Goal: Register for event/course

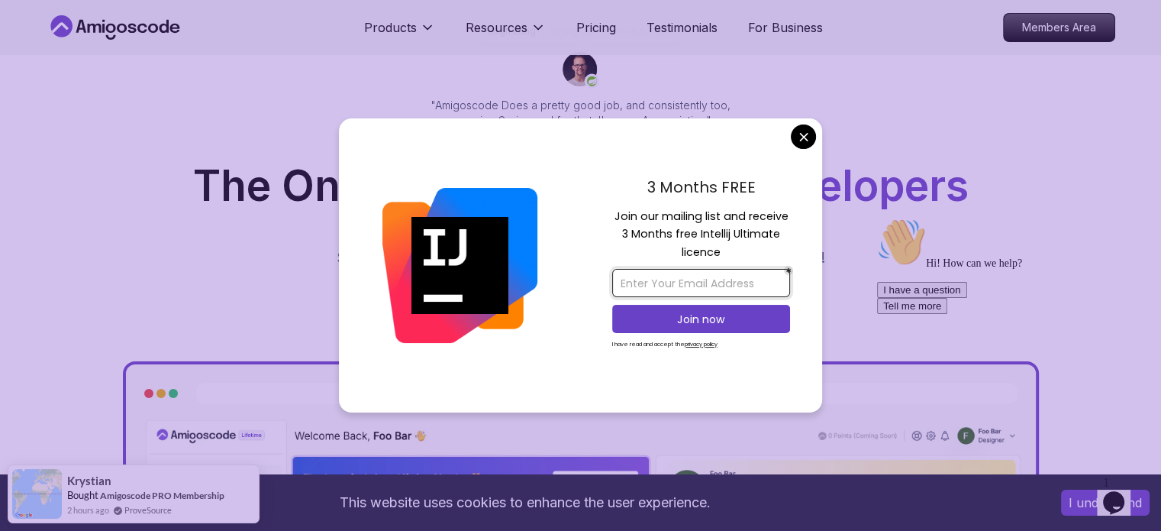
click at [641, 280] on input "email" at bounding box center [701, 283] width 178 height 28
type input "[EMAIL_ADDRESS][DOMAIN_NAME]"
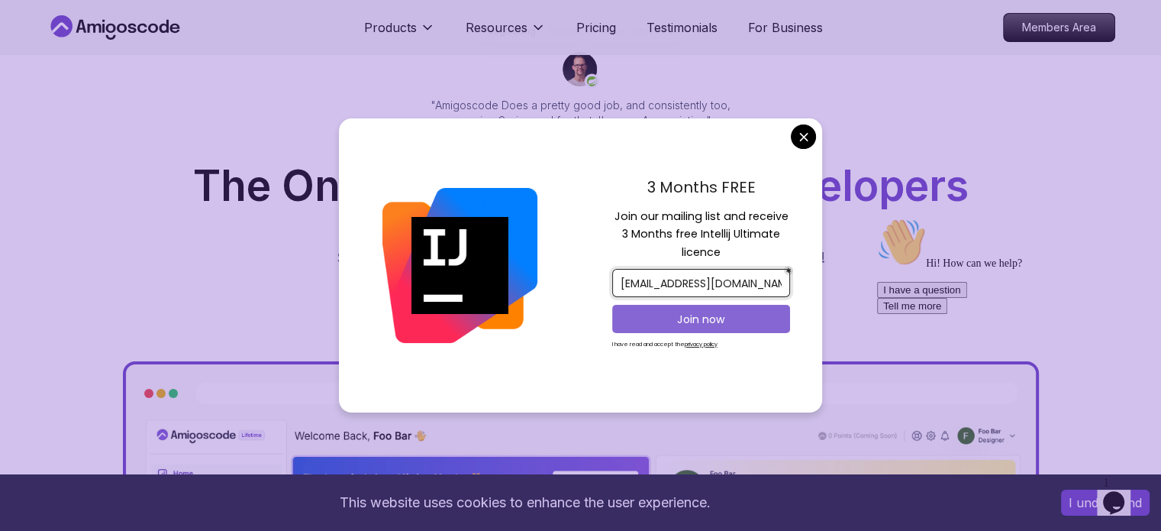
click at [699, 322] on p "Join now" at bounding box center [701, 319] width 144 height 15
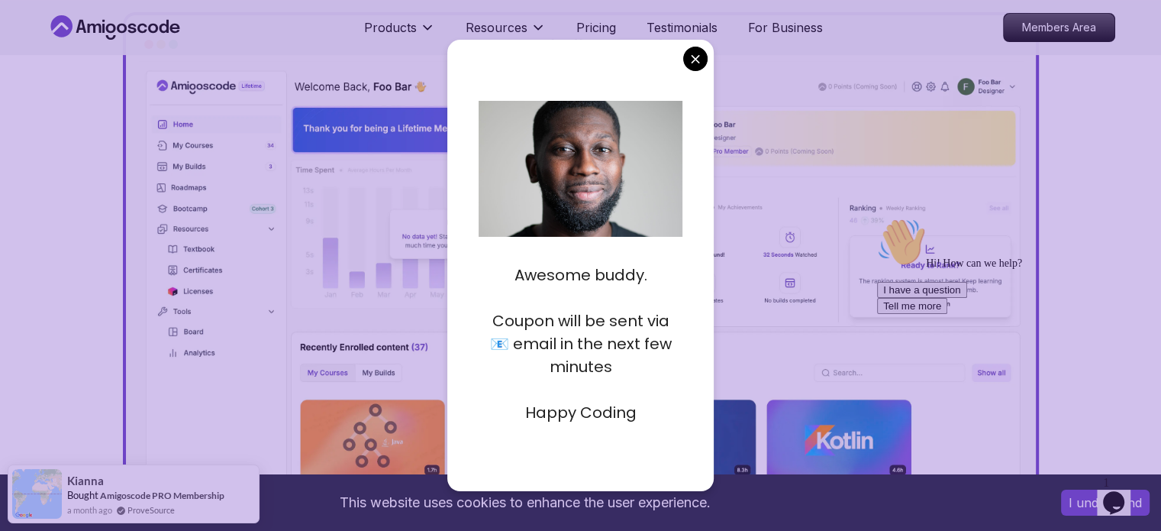
scroll to position [376, 0]
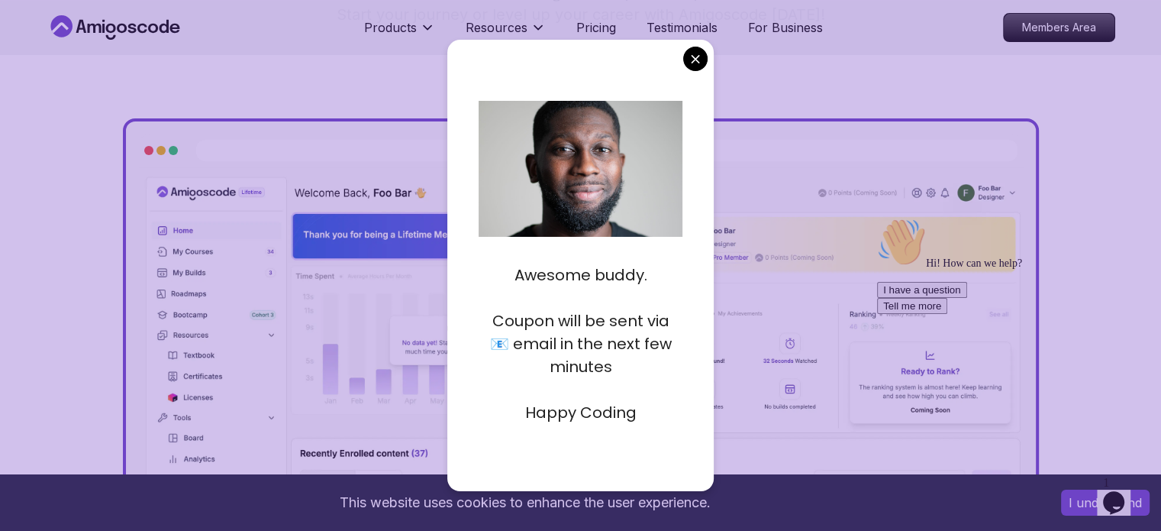
click at [782, 144] on div "https://amigoscode.com/dashboard" at bounding box center [607, 150] width 822 height 21
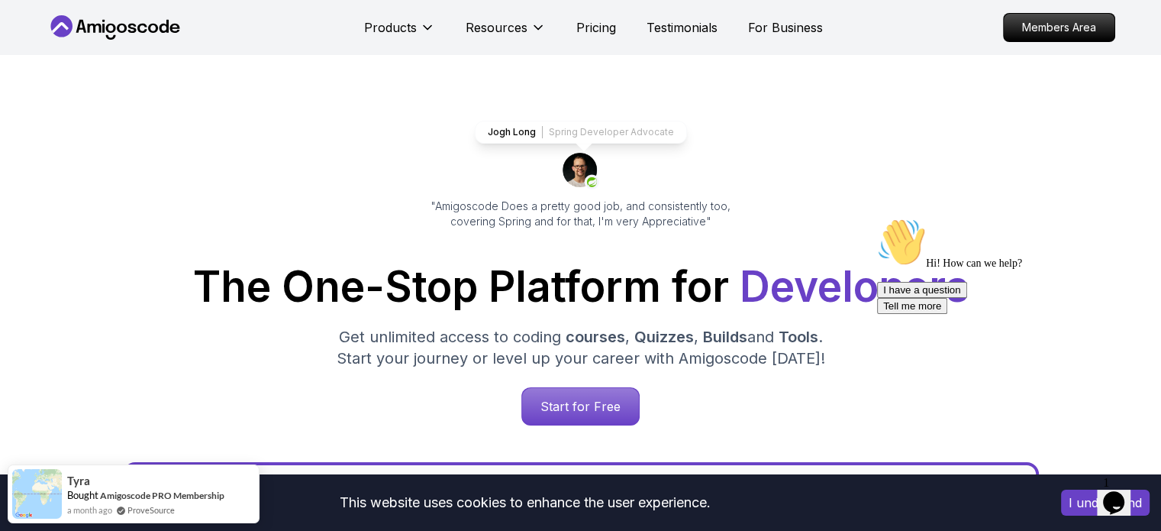
scroll to position [0, 0]
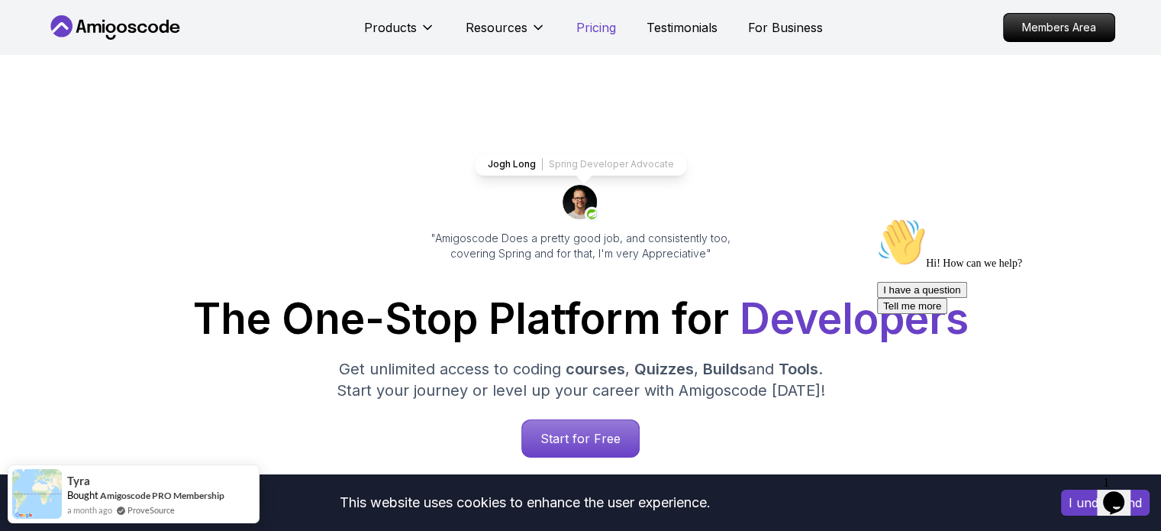
click at [596, 24] on p "Pricing" at bounding box center [596, 27] width 40 height 18
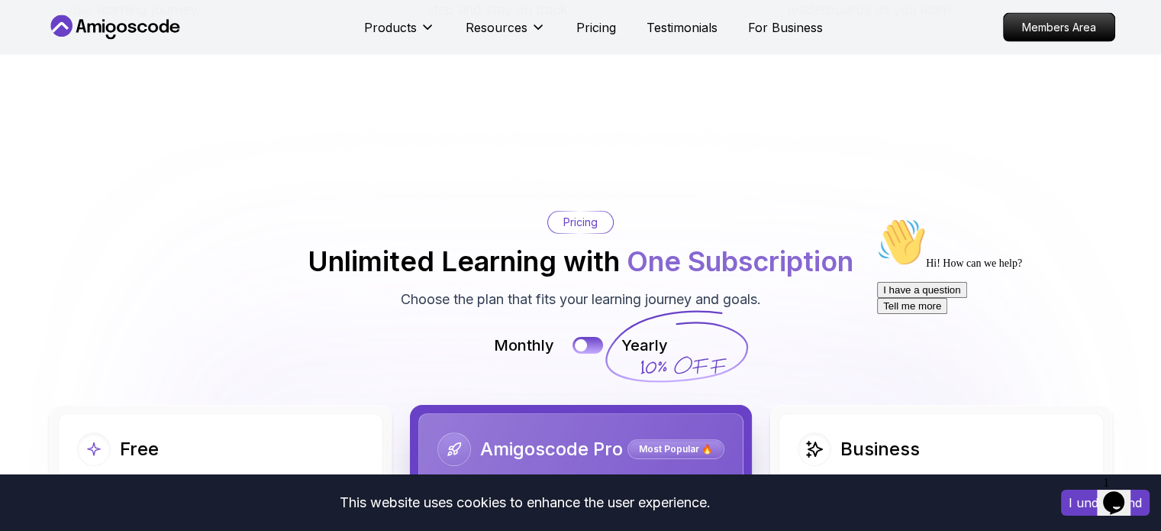
scroll to position [3168, 0]
click at [586, 345] on button at bounding box center [588, 346] width 32 height 18
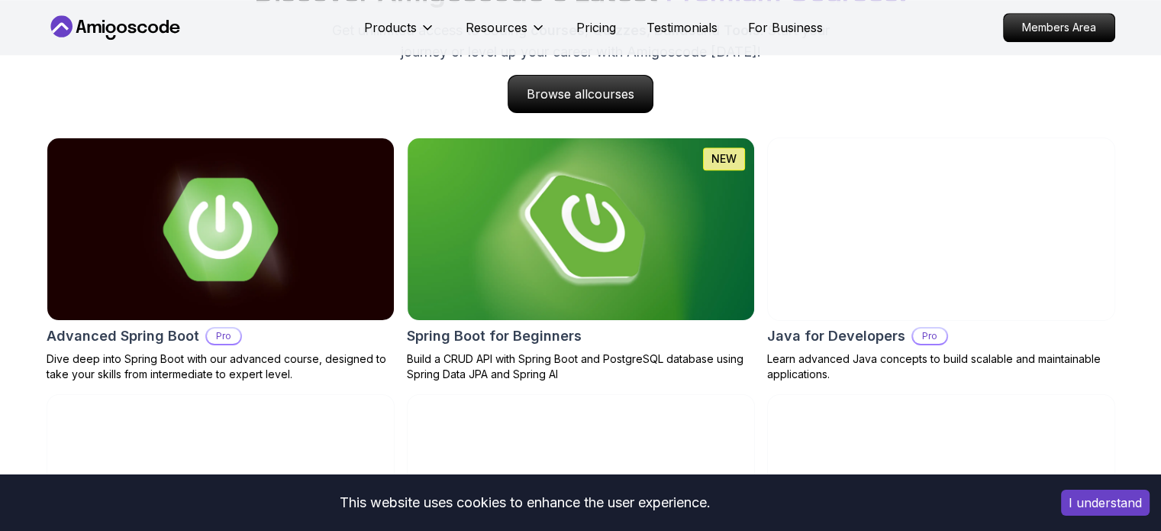
scroll to position [1558, 0]
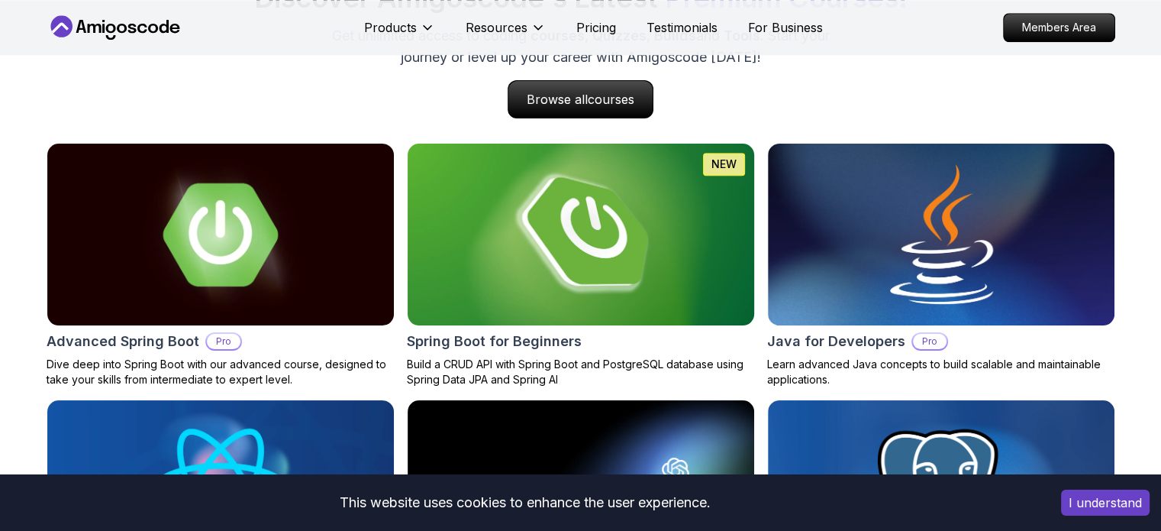
click at [546, 262] on img at bounding box center [581, 234] width 364 height 191
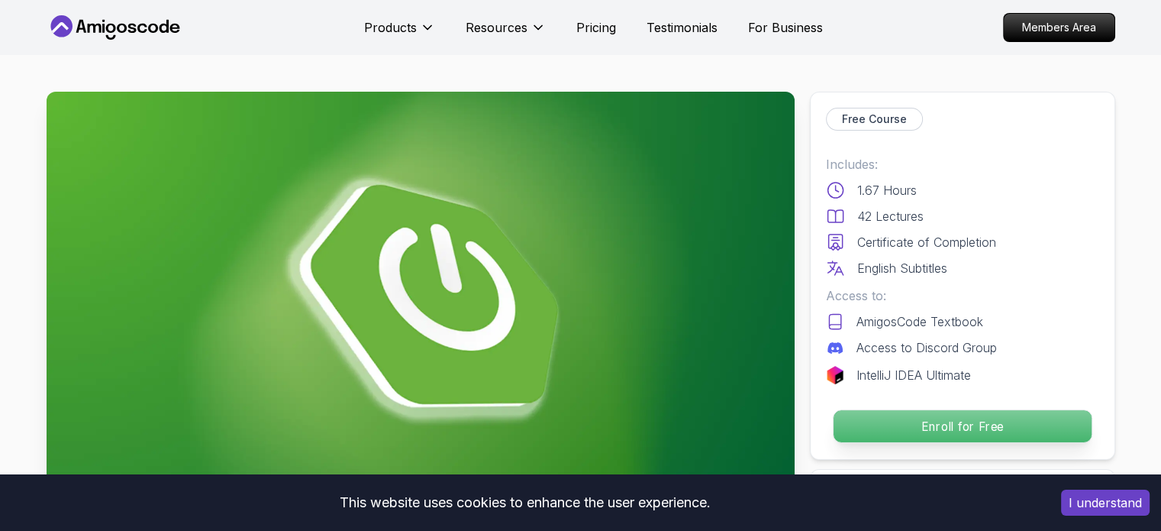
click at [954, 430] on p "Enroll for Free" at bounding box center [962, 426] width 258 height 32
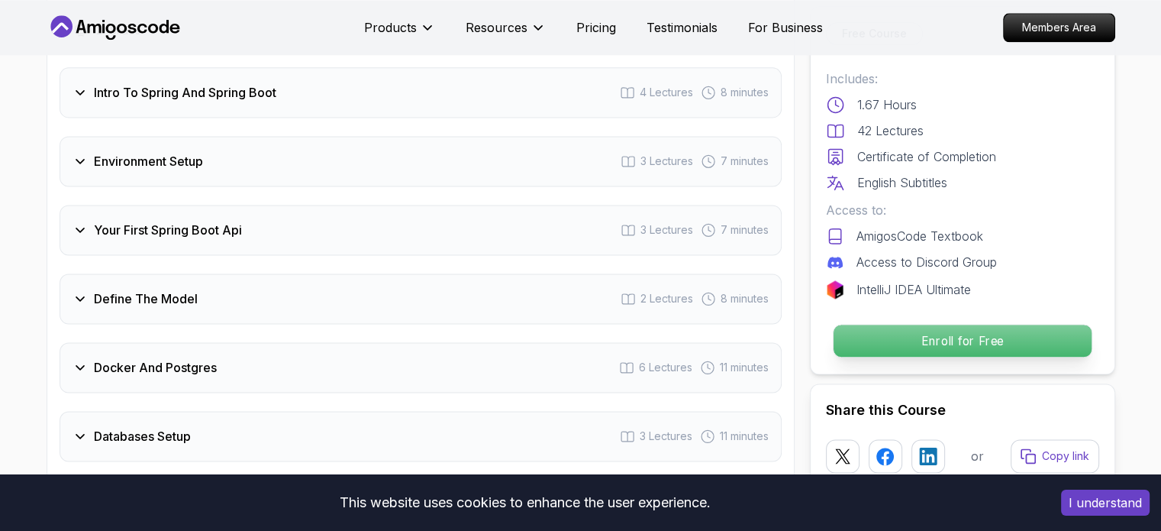
scroll to position [2100, 0]
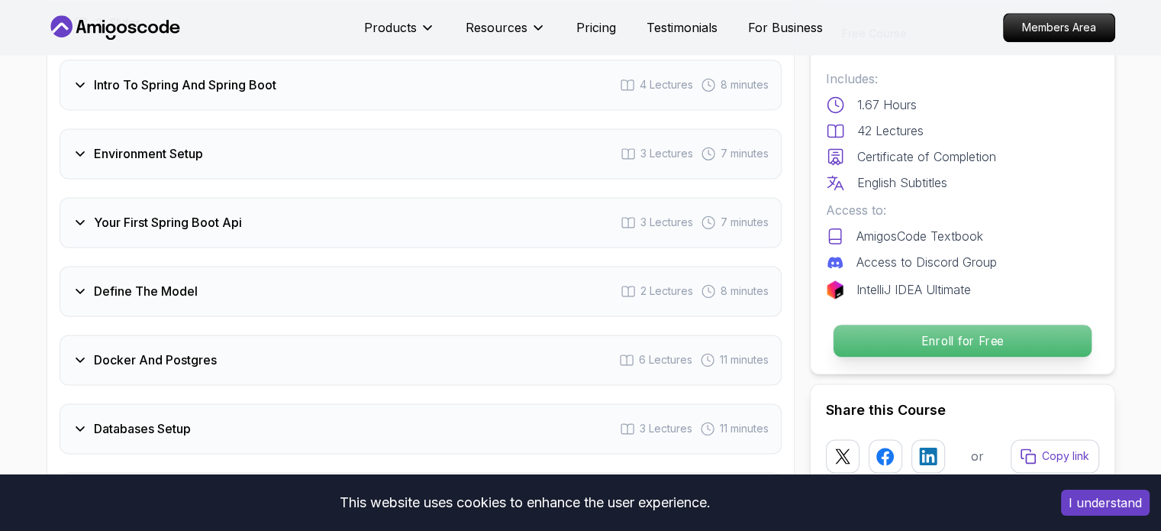
click at [926, 335] on p "Enroll for Free" at bounding box center [962, 340] width 258 height 32
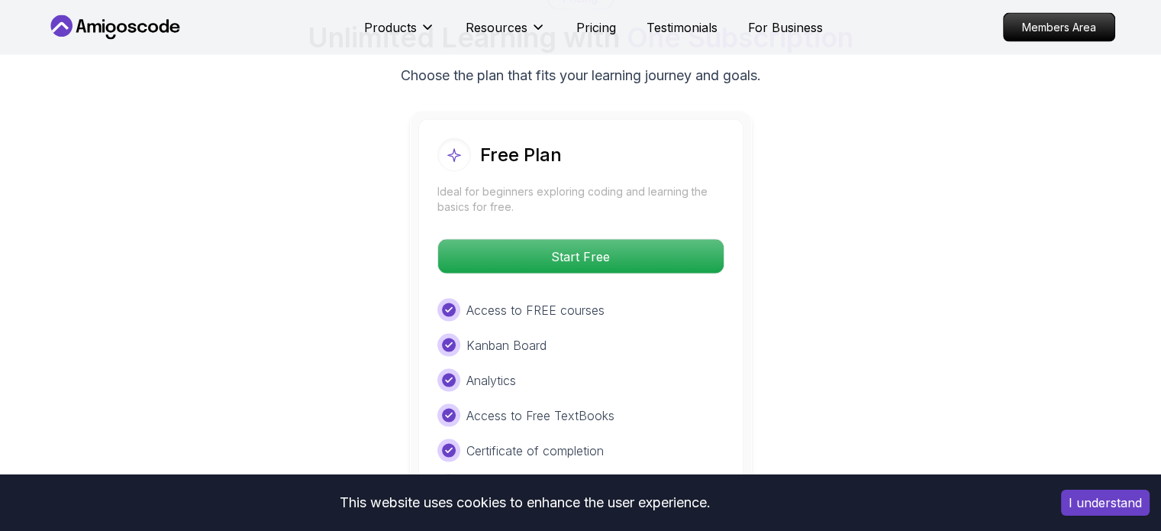
scroll to position [3130, 0]
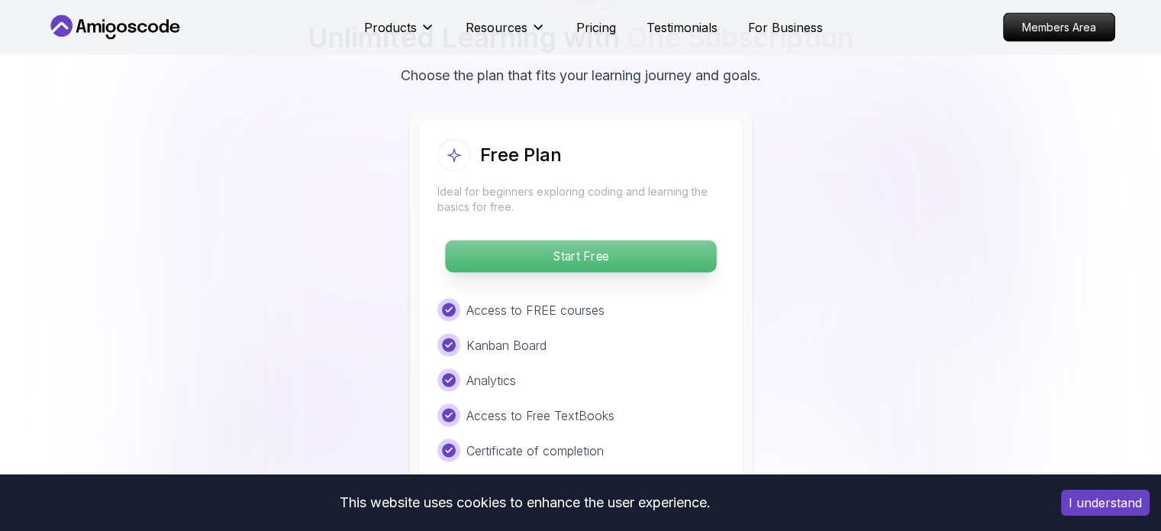
click at [556, 241] on p "Start Free" at bounding box center [580, 257] width 271 height 32
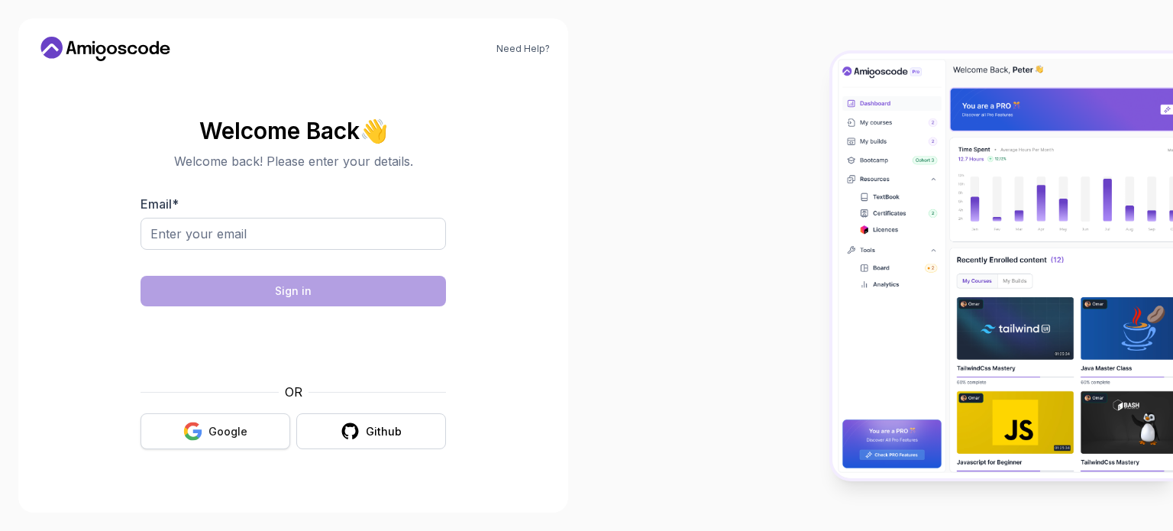
click at [222, 427] on div "Google" at bounding box center [227, 431] width 39 height 15
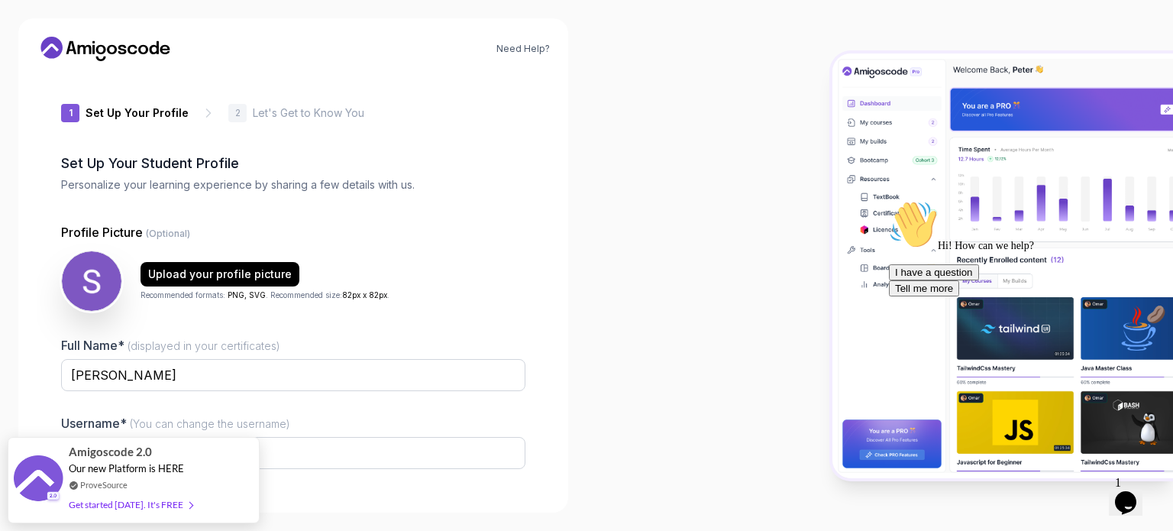
scroll to position [105, 0]
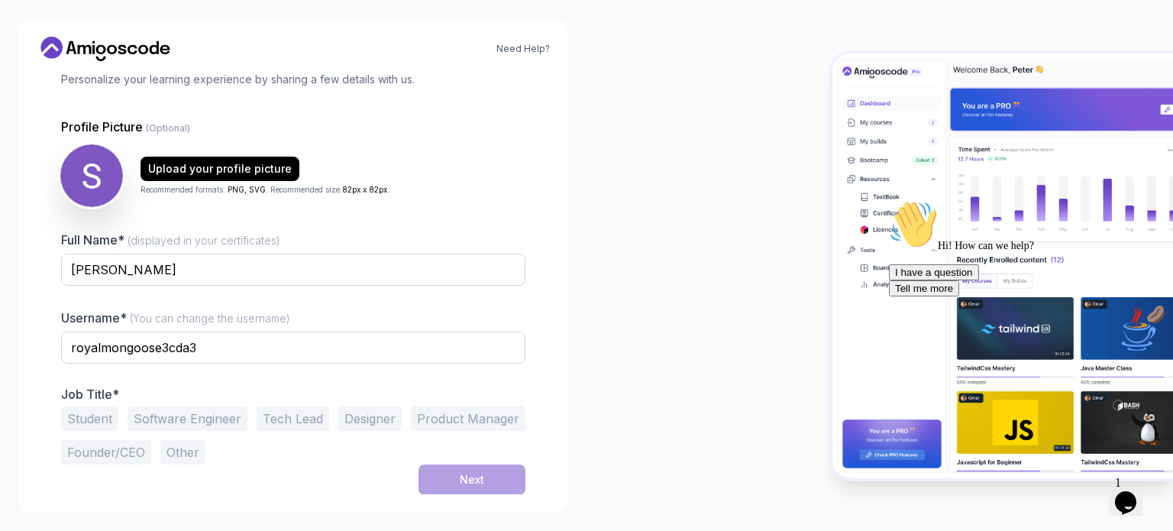
click at [94, 183] on img at bounding box center [91, 175] width 63 height 63
click at [185, 173] on div "Upload your profile picture" at bounding box center [220, 168] width 144 height 15
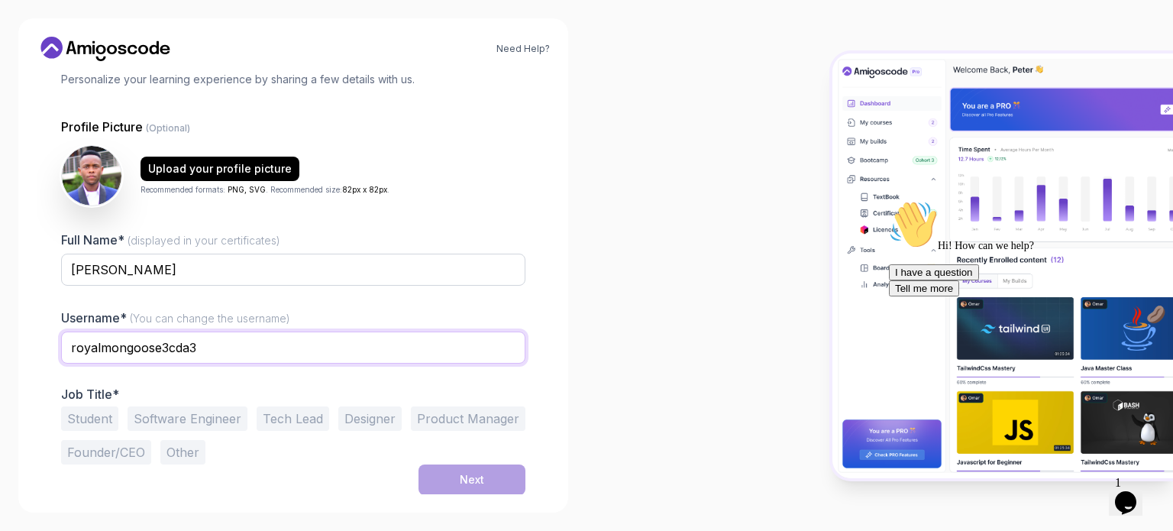
click at [247, 340] on input "royalmongoose3cda3" at bounding box center [293, 347] width 464 height 32
drag, startPoint x: 229, startPoint y: 342, endPoint x: 0, endPoint y: 330, distance: 229.4
click at [0, 330] on div "Need Help? 1 Set Up Your Profile 1 Set Up Your Profile 2 Let's Get to Know You …" at bounding box center [293, 265] width 586 height 531
type input "Sakhe"
click at [211, 378] on div at bounding box center [293, 373] width 464 height 14
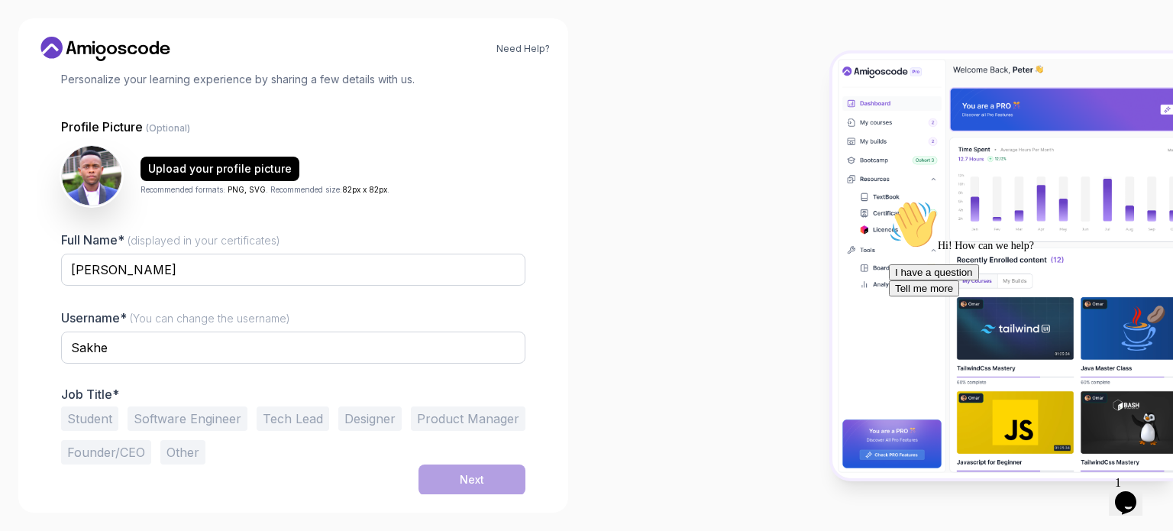
click at [159, 466] on div "Next" at bounding box center [293, 479] width 464 height 31
click at [95, 419] on button "Student" at bounding box center [89, 418] width 57 height 24
click at [176, 416] on button "Software Engineer" at bounding box center [188, 418] width 120 height 24
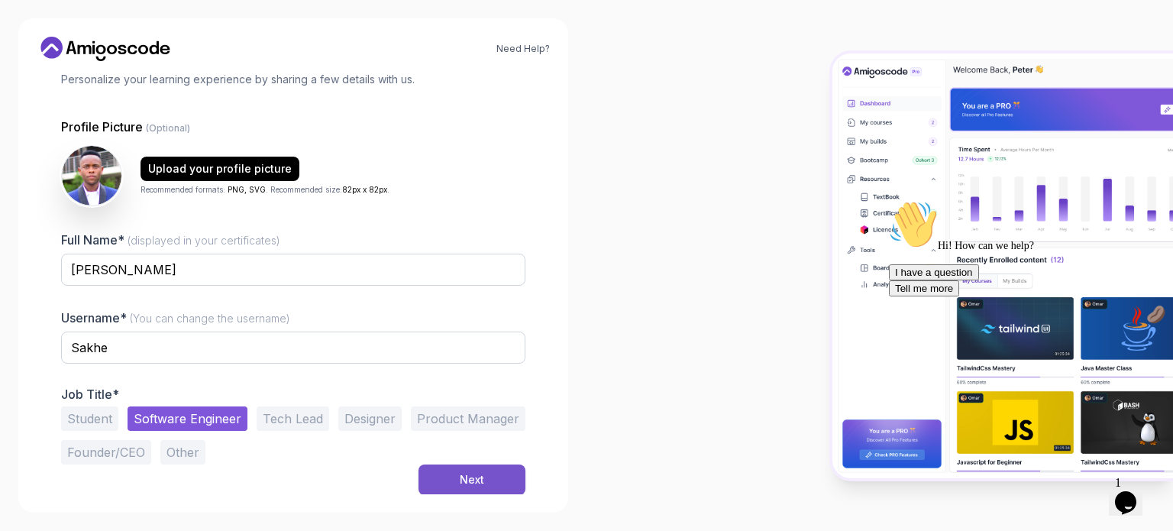
click at [458, 486] on button "Next" at bounding box center [471, 479] width 107 height 31
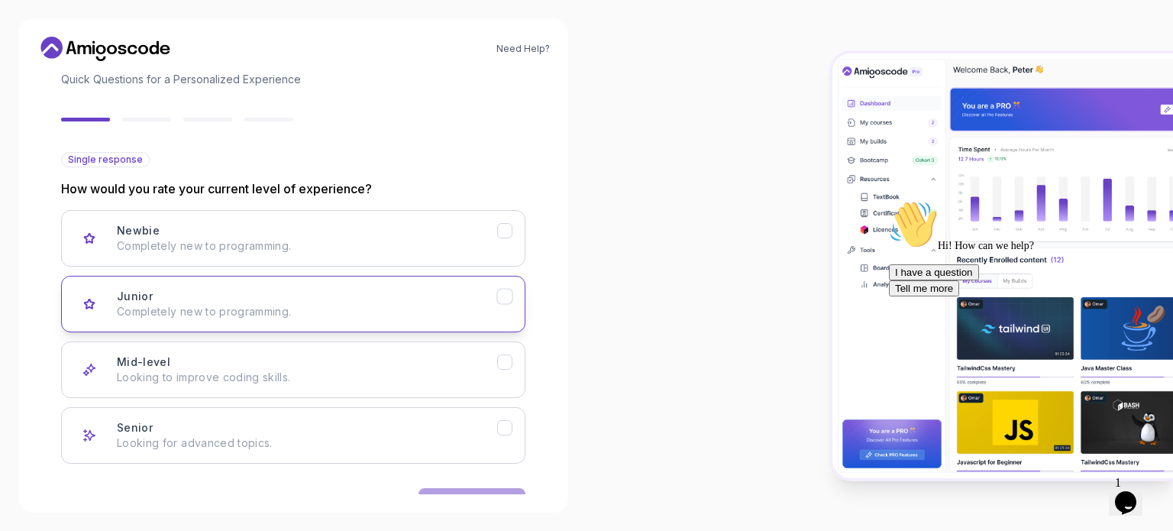
scroll to position [153, 0]
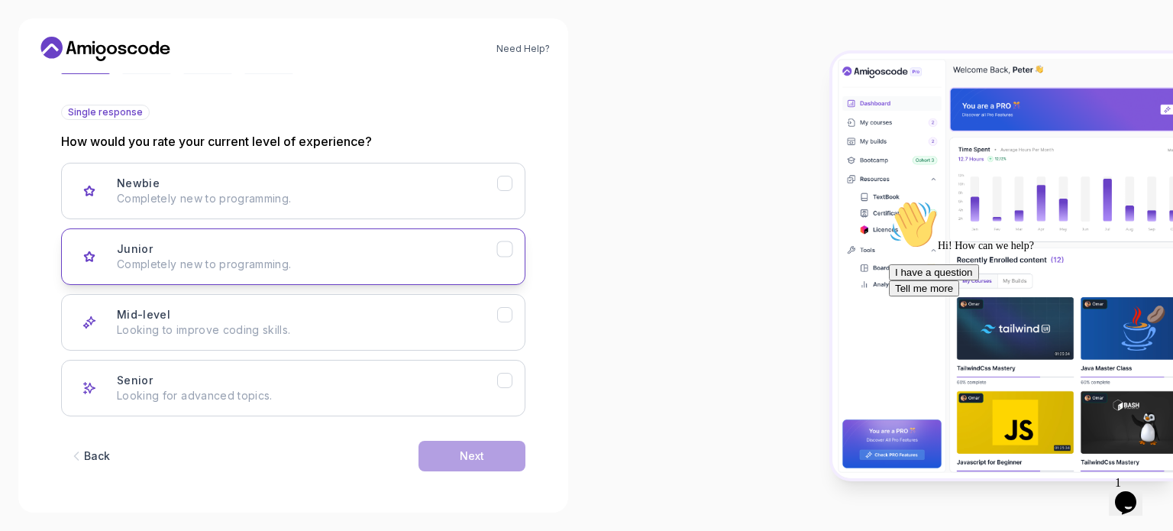
click at [322, 250] on div "Junior Completely new to programming." at bounding box center [307, 256] width 380 height 31
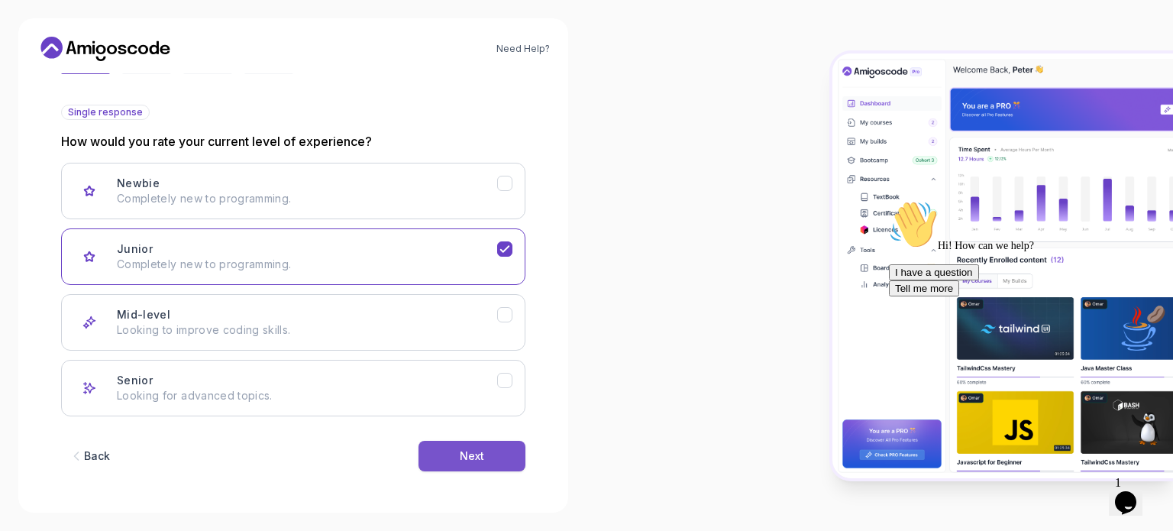
click at [470, 457] on div "Next" at bounding box center [472, 455] width 24 height 15
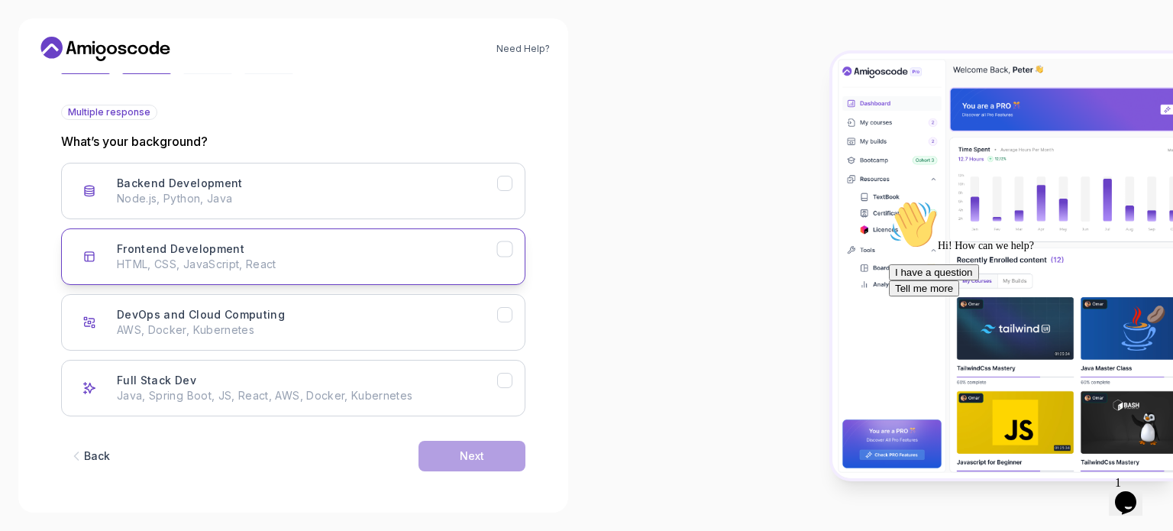
click at [321, 247] on div "Frontend Development HTML, CSS, JavaScript, React" at bounding box center [307, 256] width 380 height 31
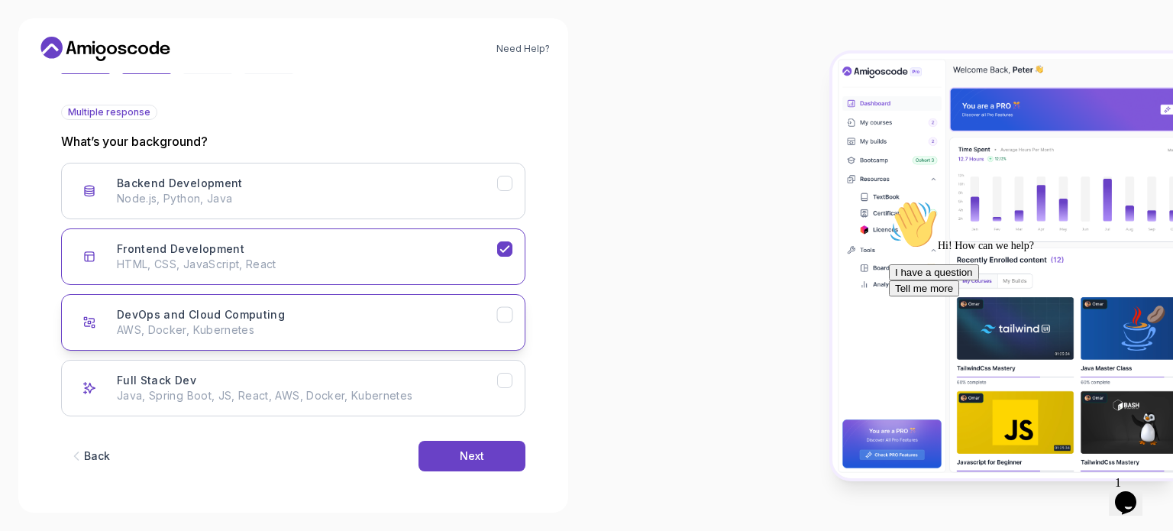
click at [501, 312] on icon "DevOps and Cloud Computing" at bounding box center [505, 315] width 15 height 15
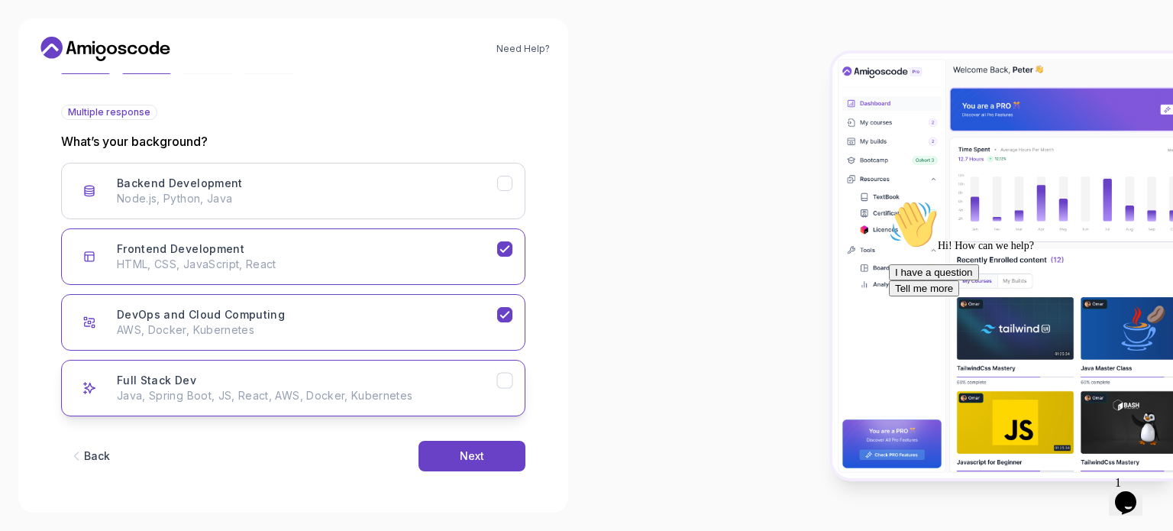
click at [505, 375] on icon "Full Stack Dev" at bounding box center [505, 380] width 15 height 15
click at [502, 248] on icon "Frontend Development" at bounding box center [505, 249] width 15 height 15
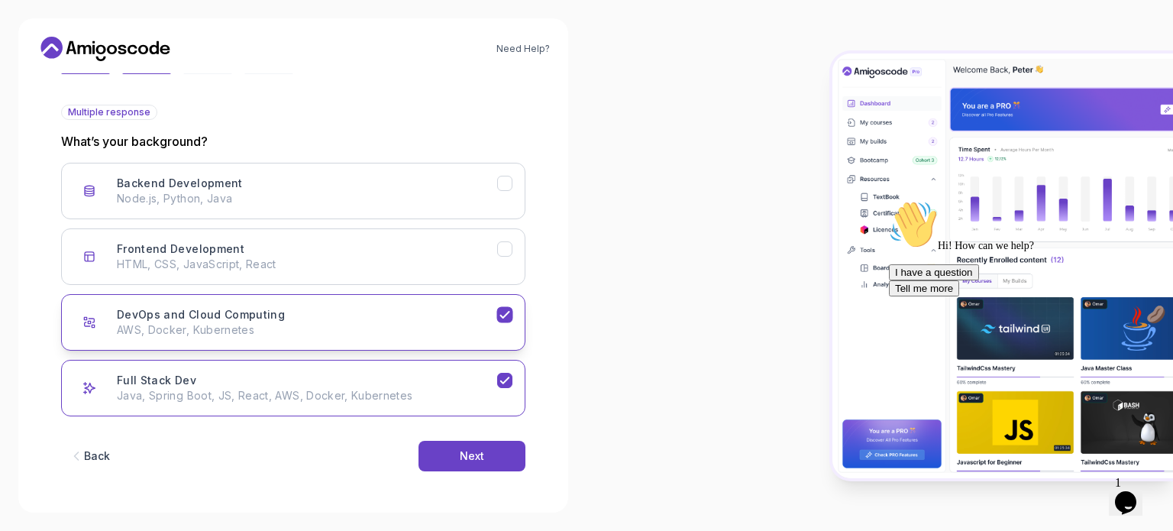
click at [503, 314] on icon "DevOps and Cloud Computing" at bounding box center [505, 315] width 15 height 15
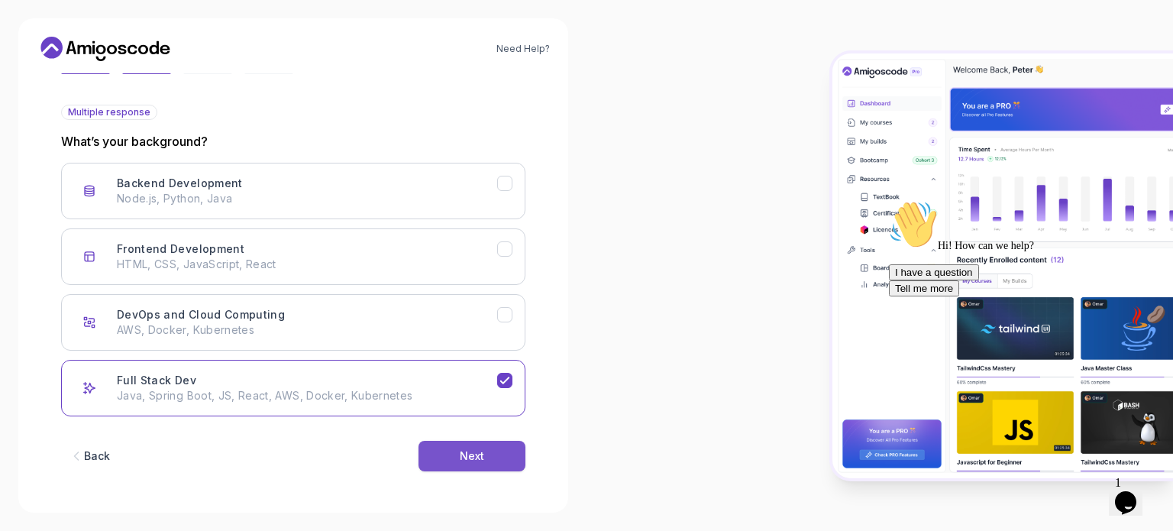
click at [464, 460] on div "Next" at bounding box center [472, 455] width 24 height 15
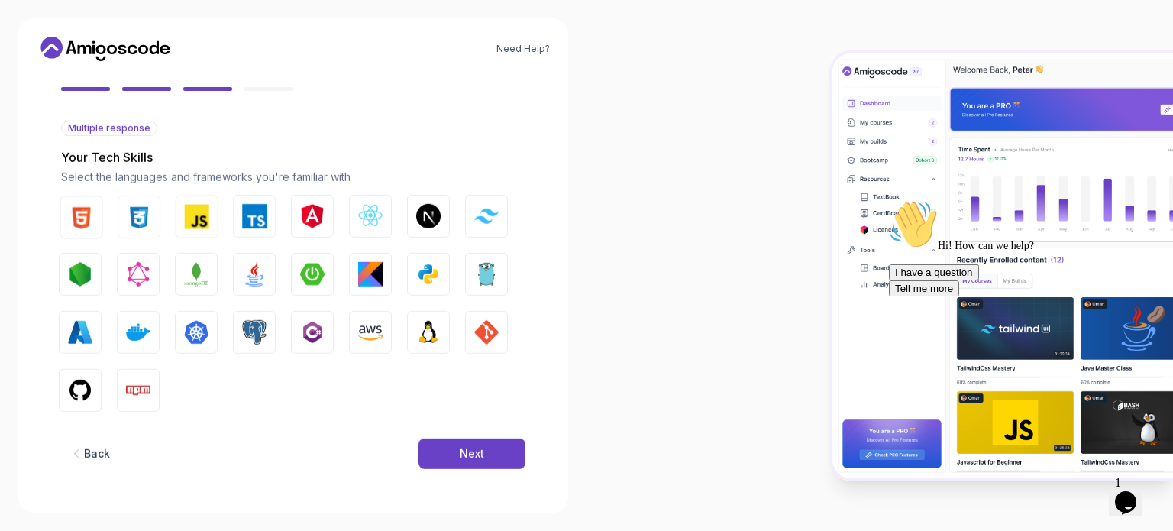
scroll to position [135, 0]
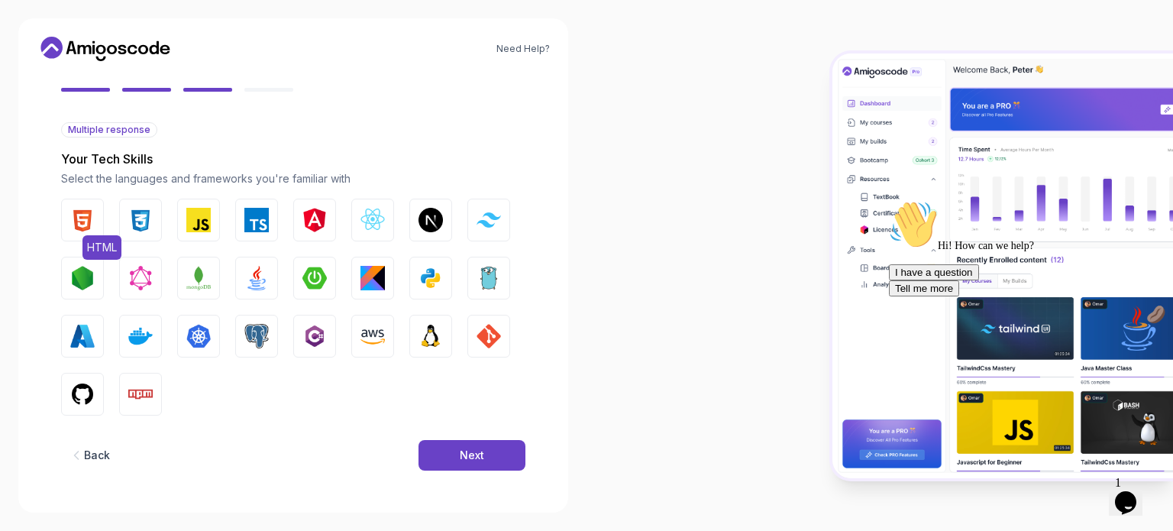
click at [75, 215] on img "button" at bounding box center [82, 220] width 24 height 24
click at [147, 212] on img "button" at bounding box center [140, 220] width 24 height 24
click at [199, 218] on img "button" at bounding box center [198, 220] width 24 height 24
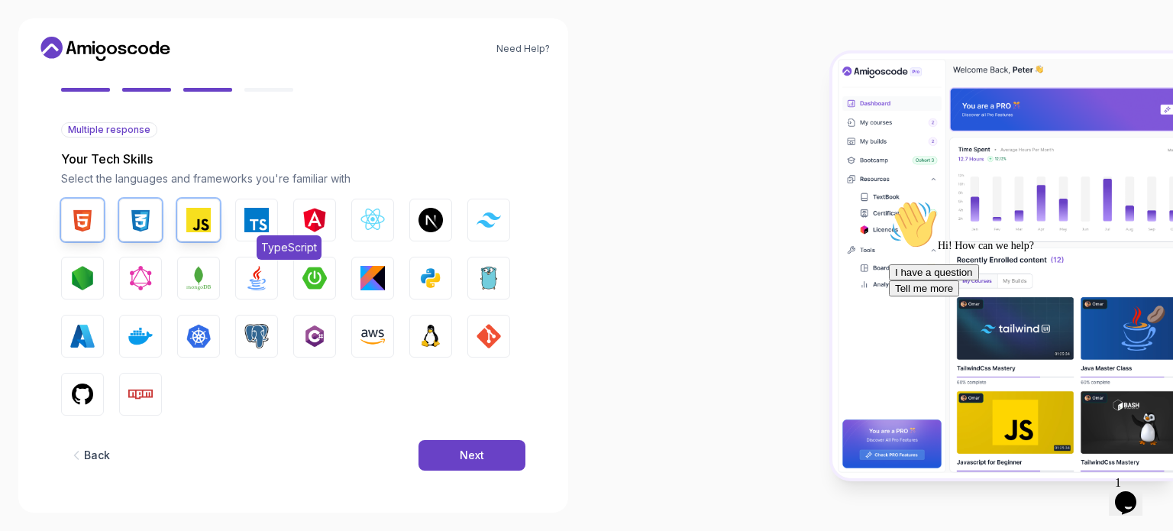
click at [262, 222] on img "button" at bounding box center [256, 220] width 24 height 24
click at [362, 232] on button "React.js" at bounding box center [372, 220] width 43 height 43
click at [429, 231] on img "button" at bounding box center [430, 220] width 24 height 24
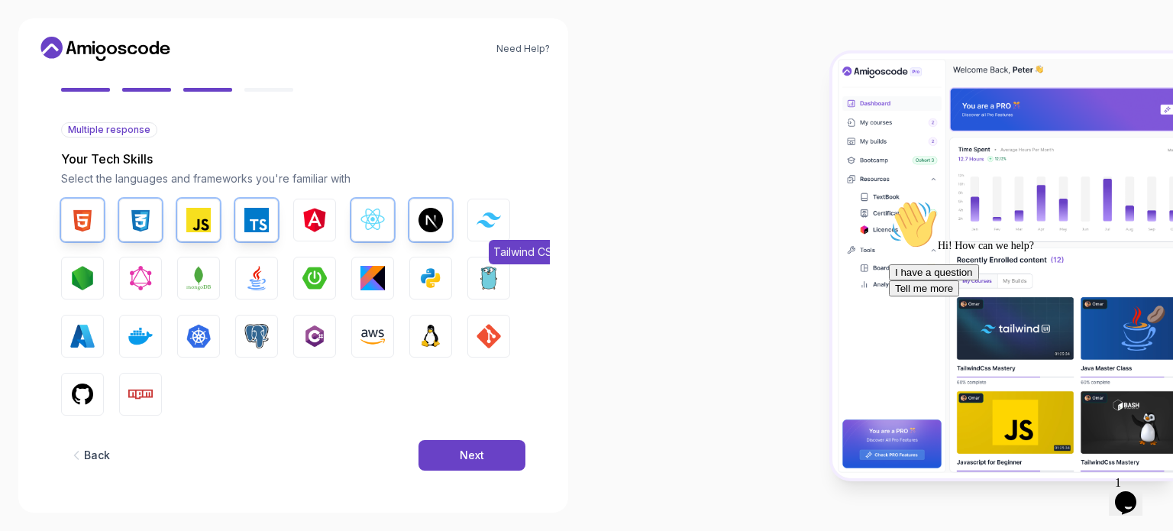
click at [502, 231] on button "Tailwind CSS" at bounding box center [488, 220] width 43 height 43
click at [85, 277] on img "button" at bounding box center [82, 278] width 24 height 24
click at [251, 283] on img "button" at bounding box center [256, 278] width 24 height 24
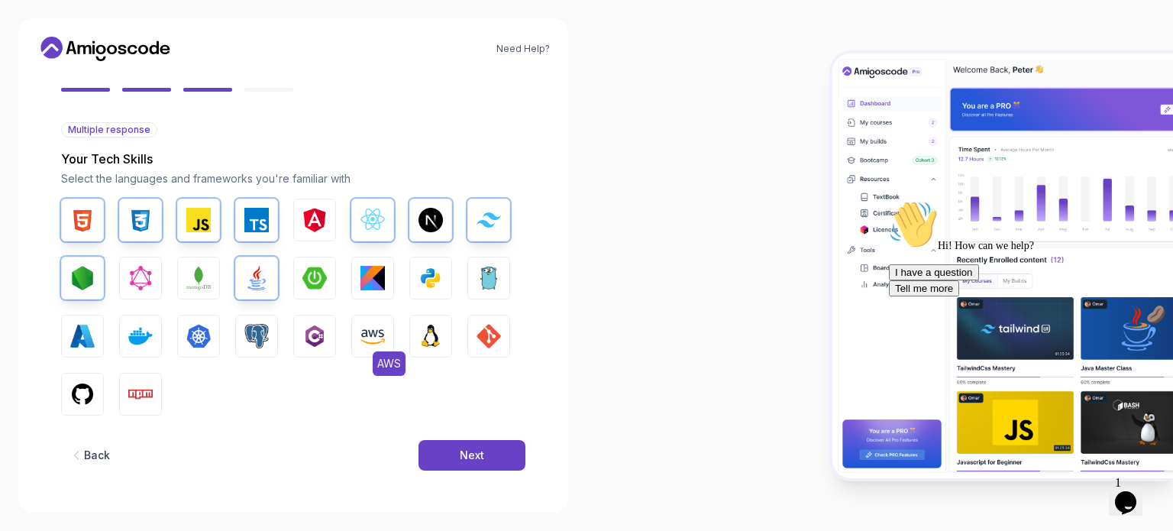
click at [379, 343] on img "button" at bounding box center [372, 336] width 24 height 24
click at [259, 341] on img "button" at bounding box center [256, 336] width 24 height 24
click at [125, 347] on button "Docker" at bounding box center [140, 336] width 43 height 43
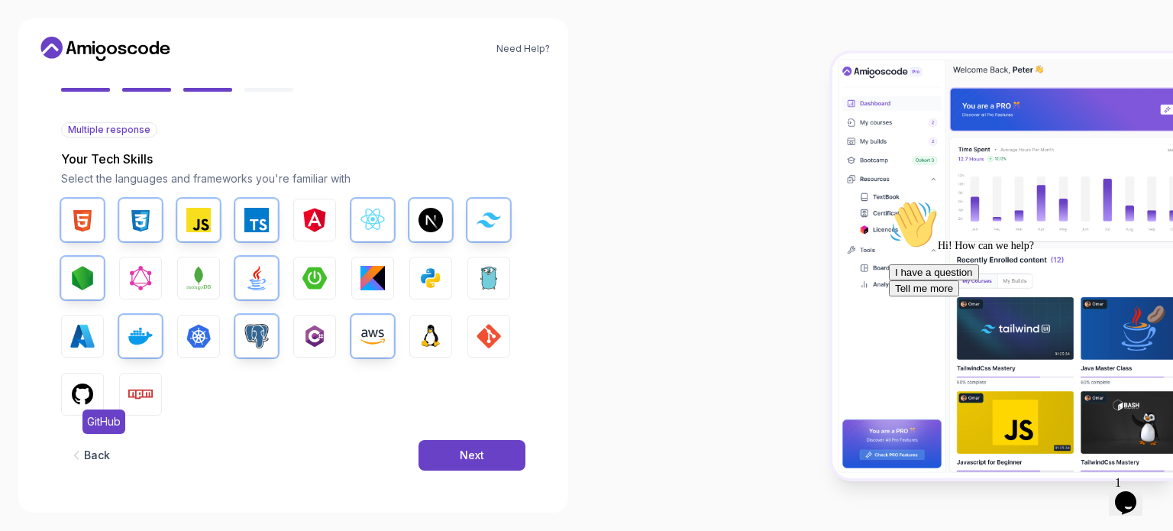
click at [73, 407] on button "GitHub" at bounding box center [82, 394] width 43 height 43
click at [142, 393] on img "button" at bounding box center [140, 394] width 24 height 24
click at [486, 340] on img "button" at bounding box center [488, 336] width 24 height 24
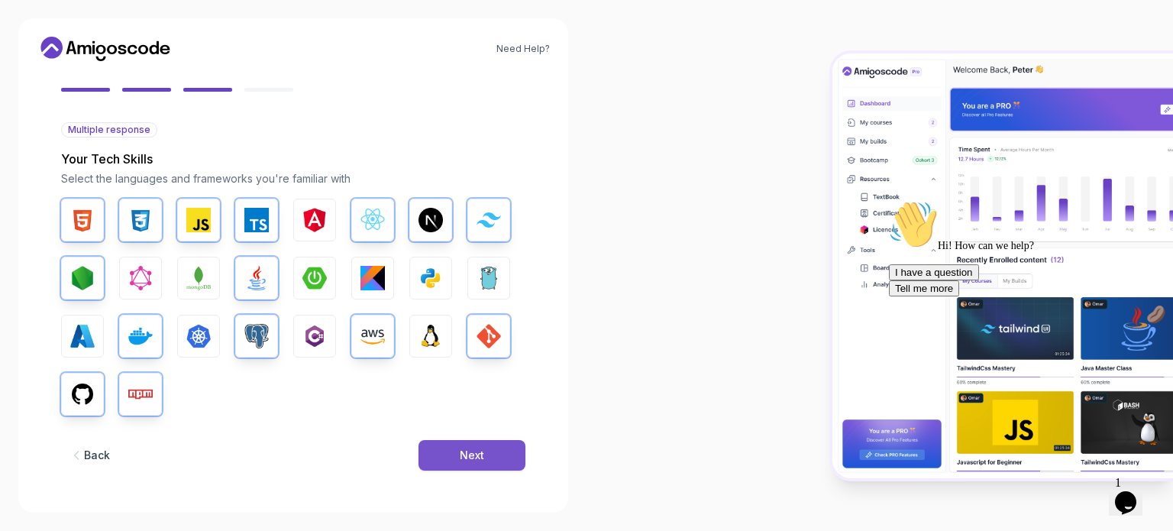
click at [464, 466] on button "Next" at bounding box center [471, 455] width 107 height 31
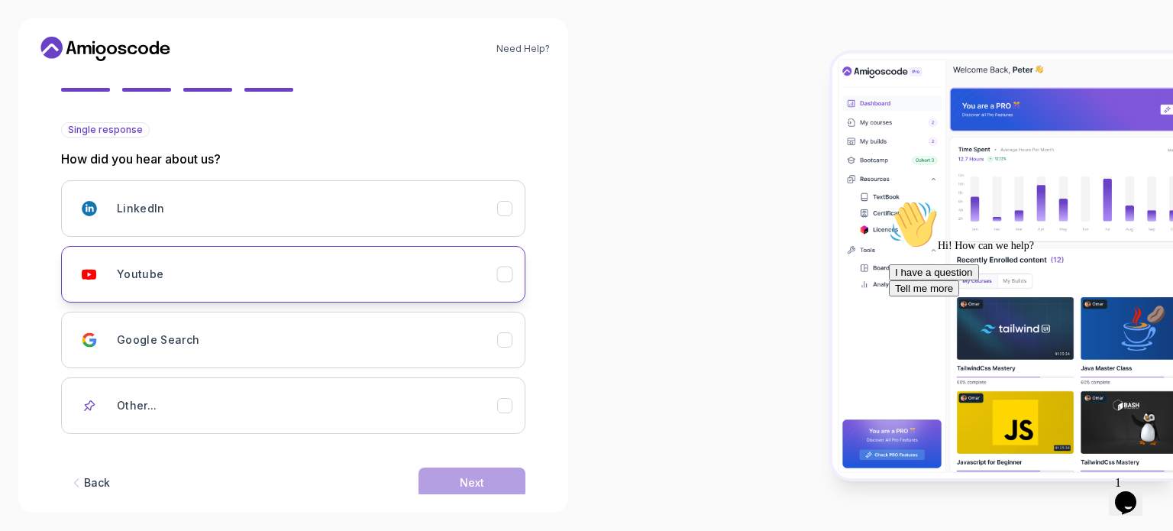
click at [512, 273] on div "Youtube" at bounding box center [505, 274] width 16 height 16
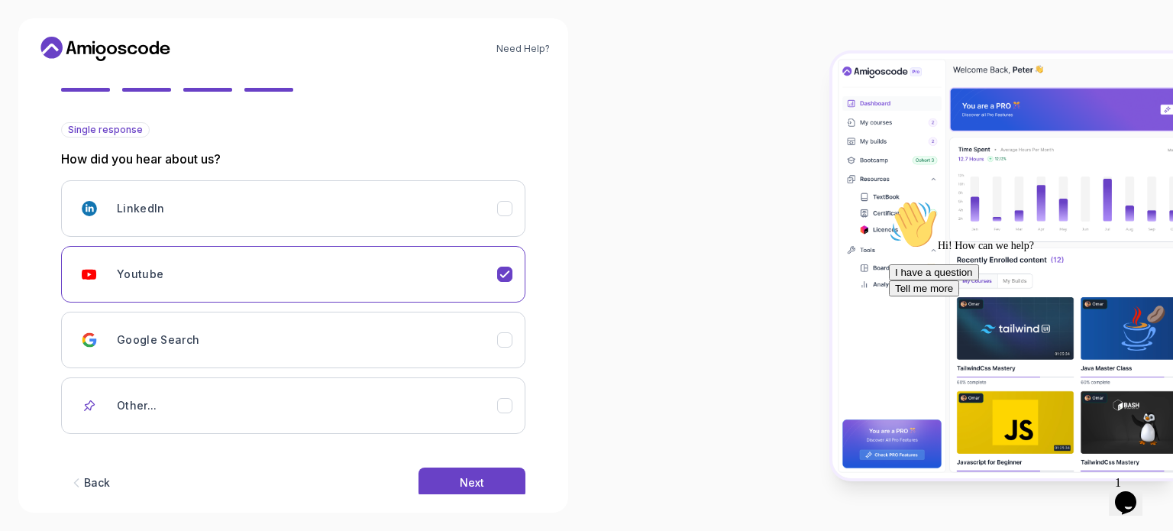
scroll to position [162, 0]
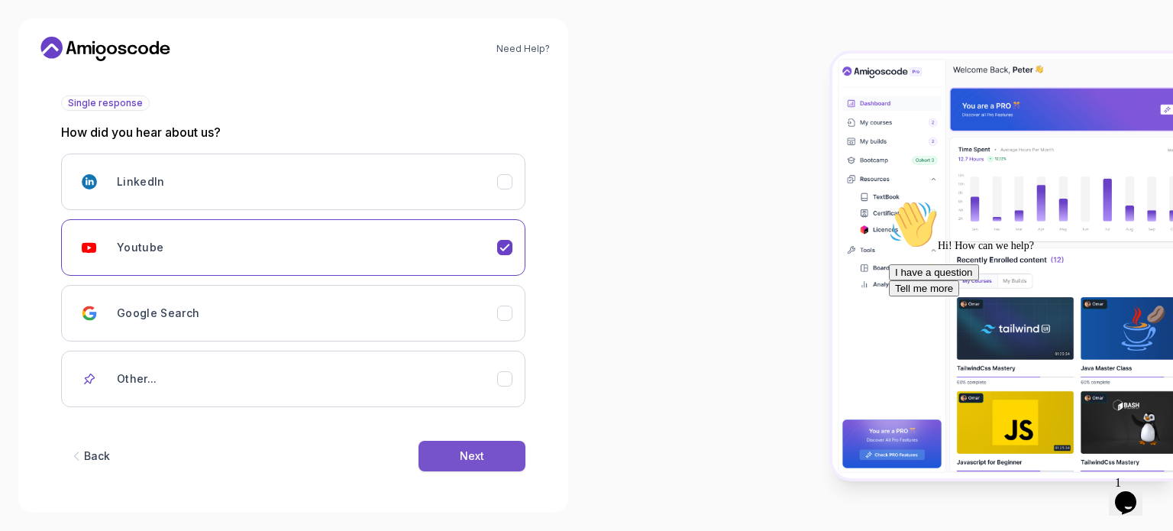
click at [466, 449] on div "Next" at bounding box center [472, 455] width 24 height 15
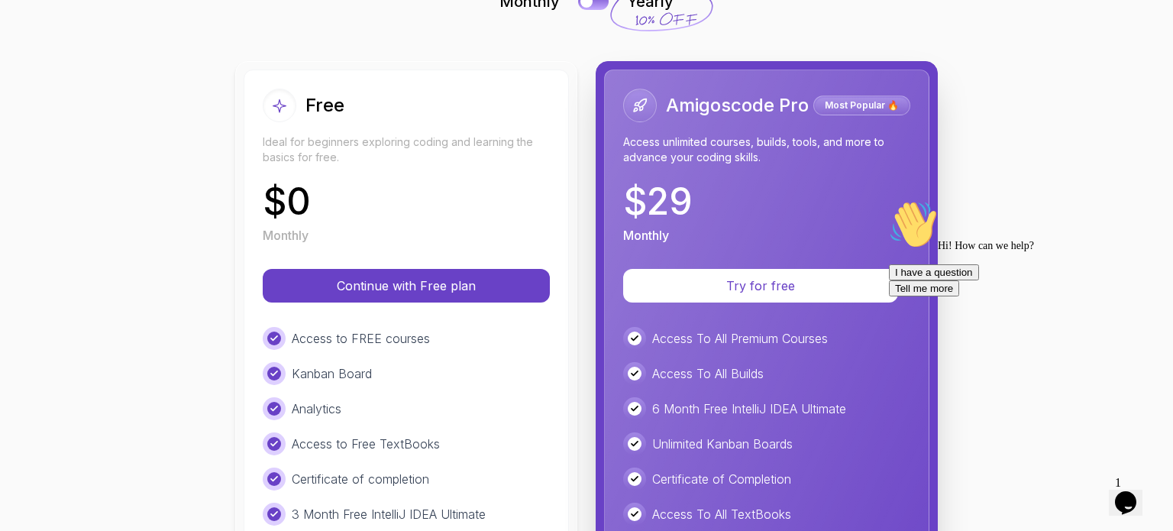
scroll to position [128, 0]
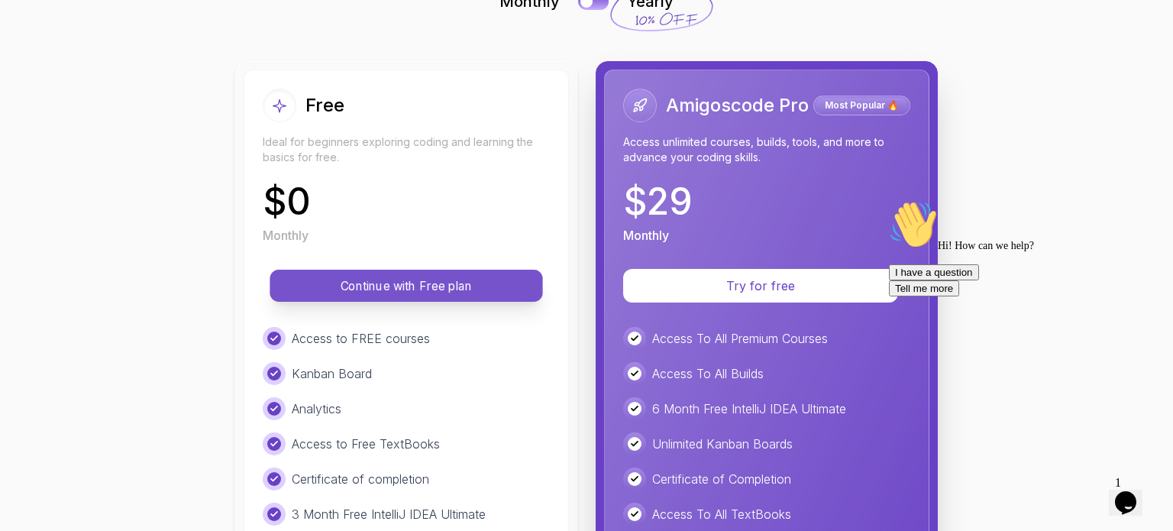
click at [417, 292] on p "Continue with Free plan" at bounding box center [406, 286] width 238 height 18
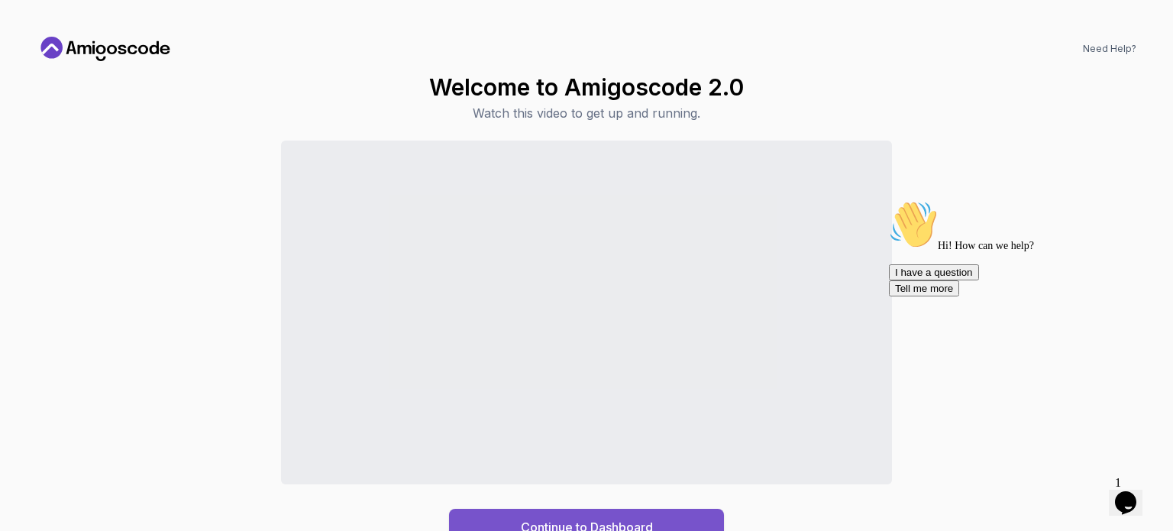
click at [543, 518] on div "Continue to Dashboard" at bounding box center [587, 527] width 132 height 18
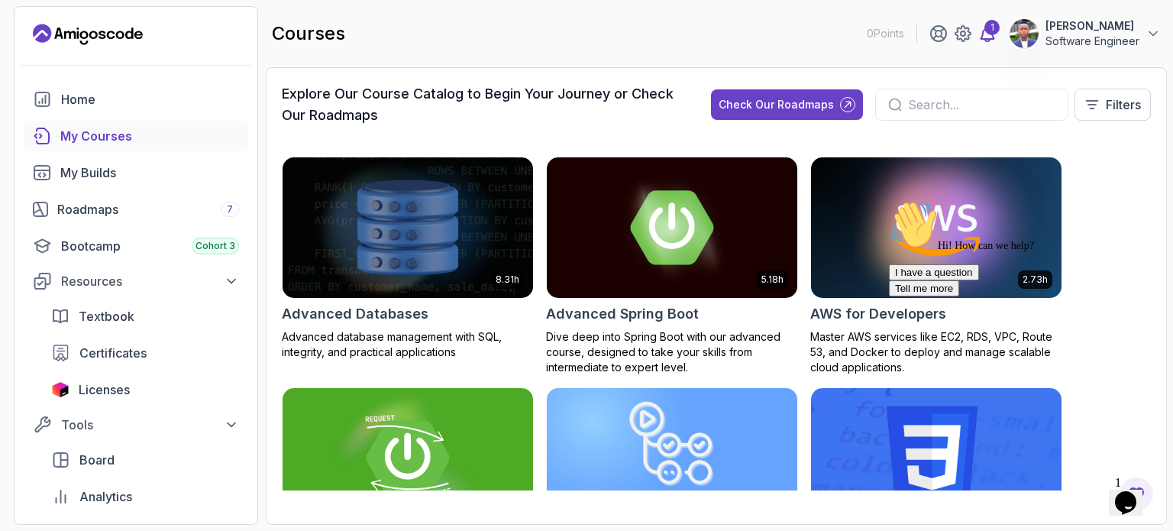
click at [989, 36] on icon at bounding box center [987, 33] width 18 height 18
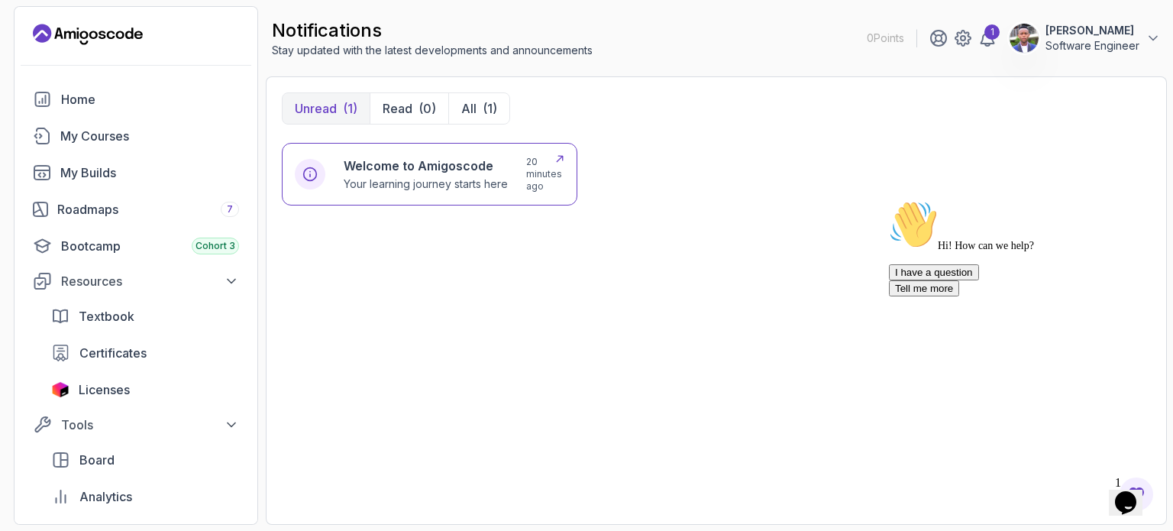
click at [424, 182] on p "Your learning journey starts here" at bounding box center [426, 183] width 164 height 15
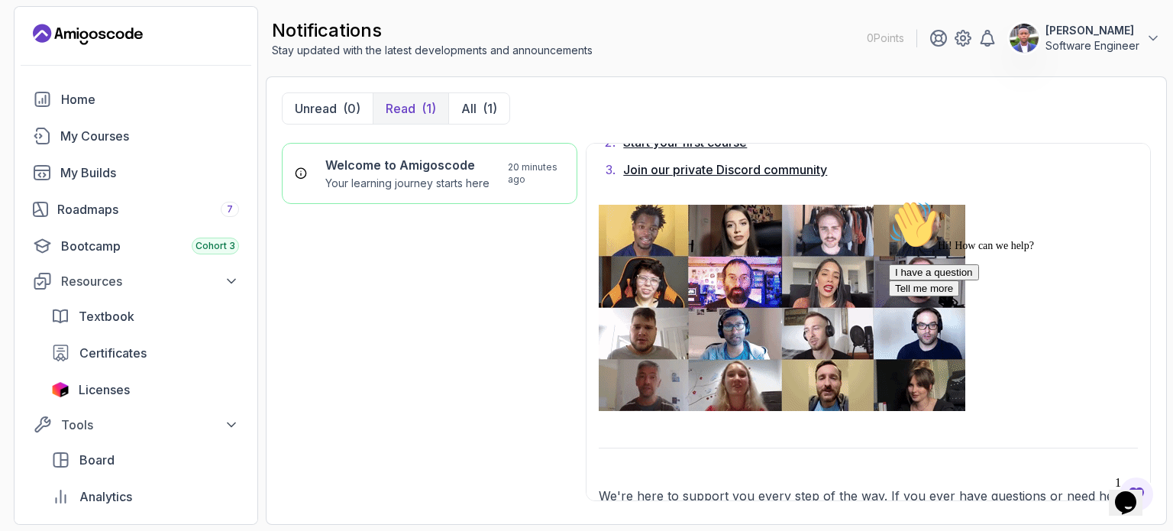
scroll to position [1185, 0]
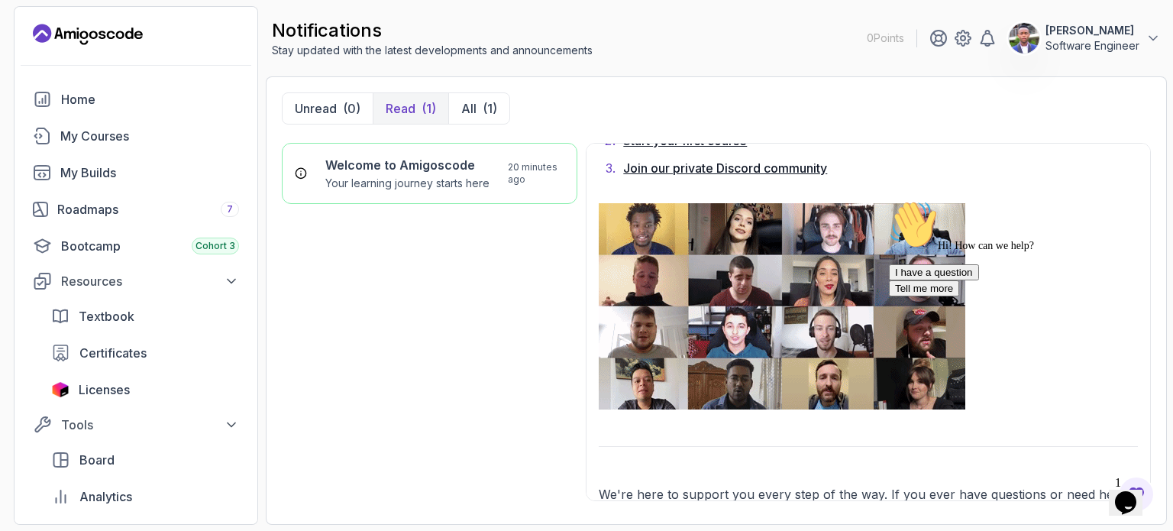
click at [1023, 40] on img at bounding box center [1024, 38] width 31 height 31
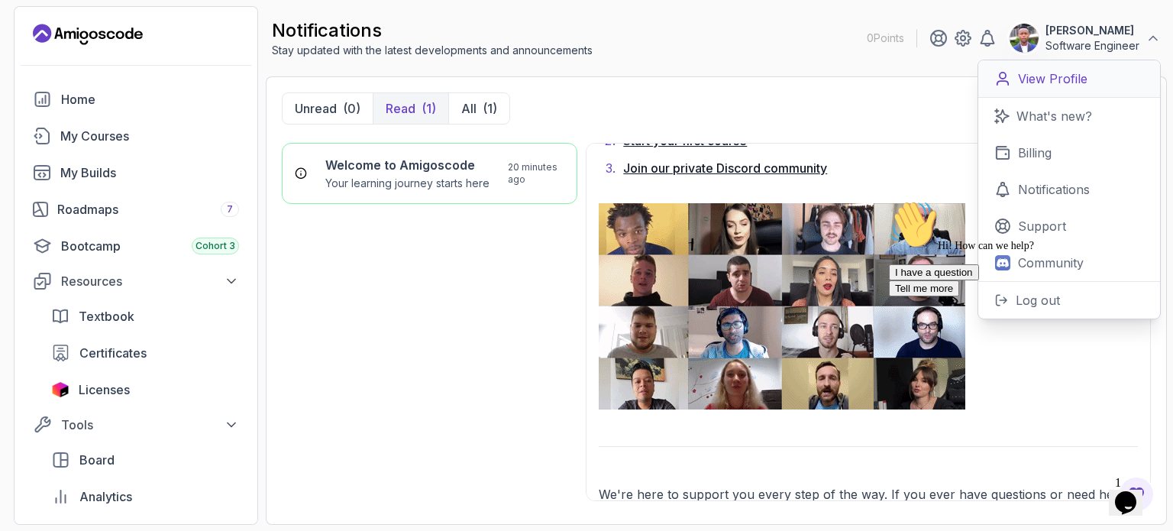
click at [1054, 84] on p "View Profile" at bounding box center [1052, 78] width 69 height 18
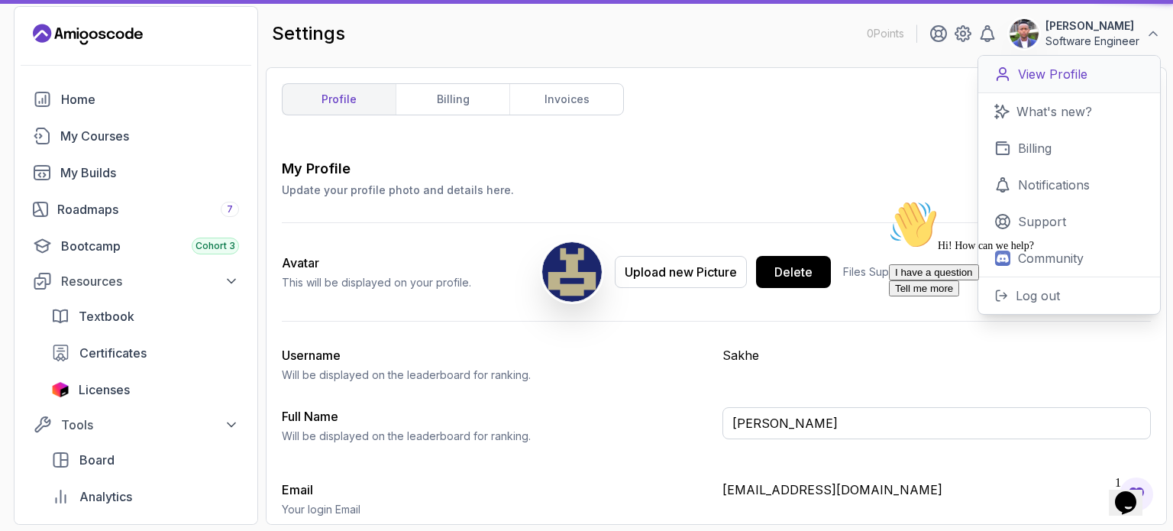
type input "Software Engineer"
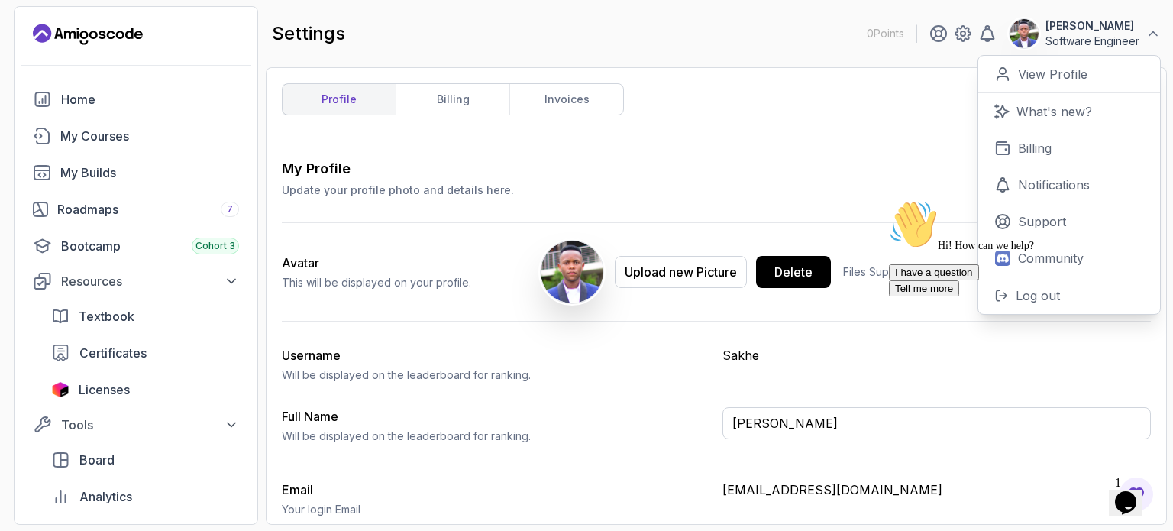
click at [565, 284] on img at bounding box center [572, 272] width 63 height 63
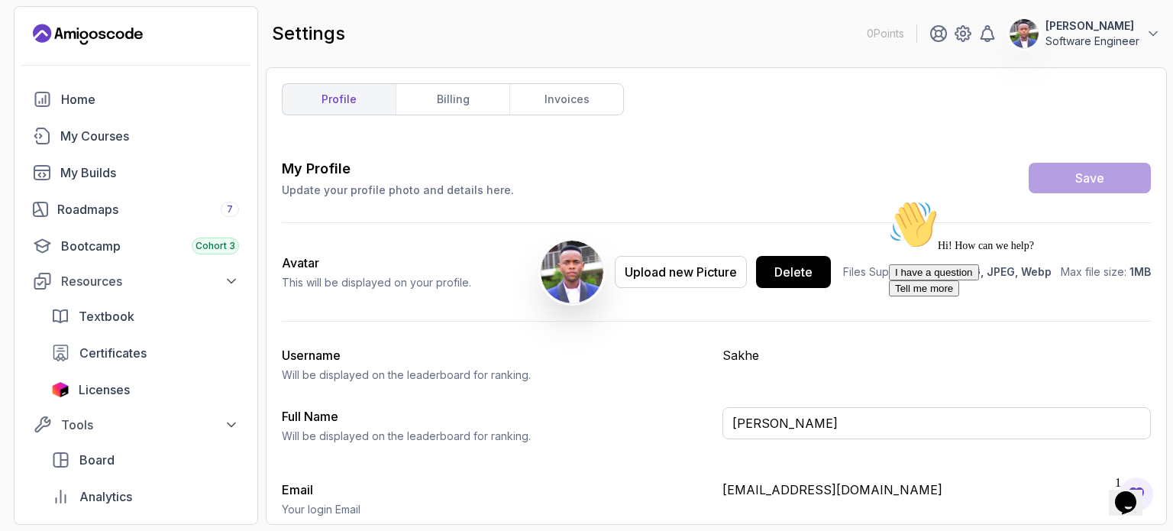
click at [565, 284] on img at bounding box center [572, 272] width 63 height 63
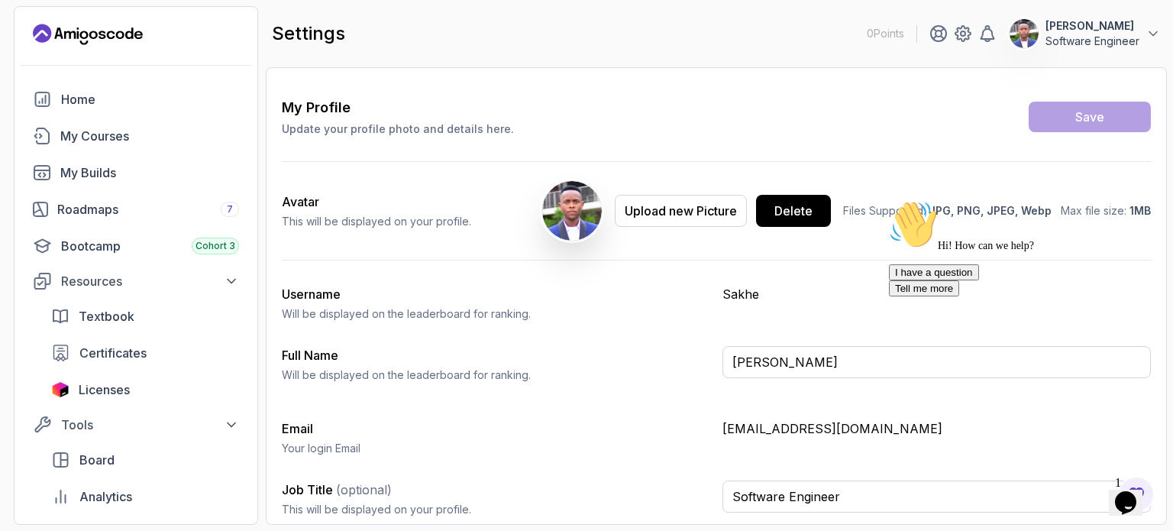
scroll to position [64, 0]
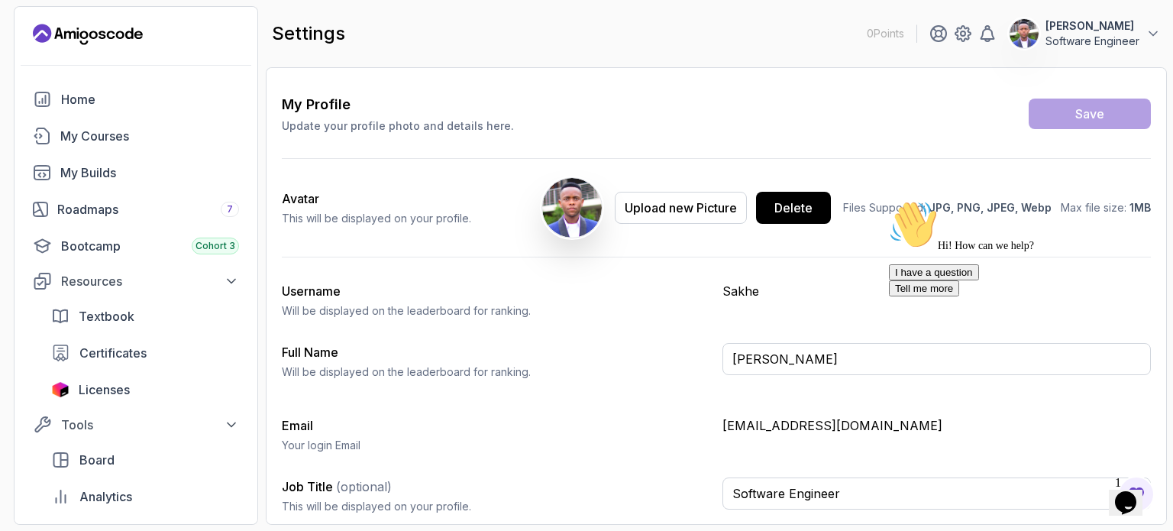
click at [1135, 499] on icon "Opens Chat This icon Opens the chat window." at bounding box center [1125, 502] width 24 height 24
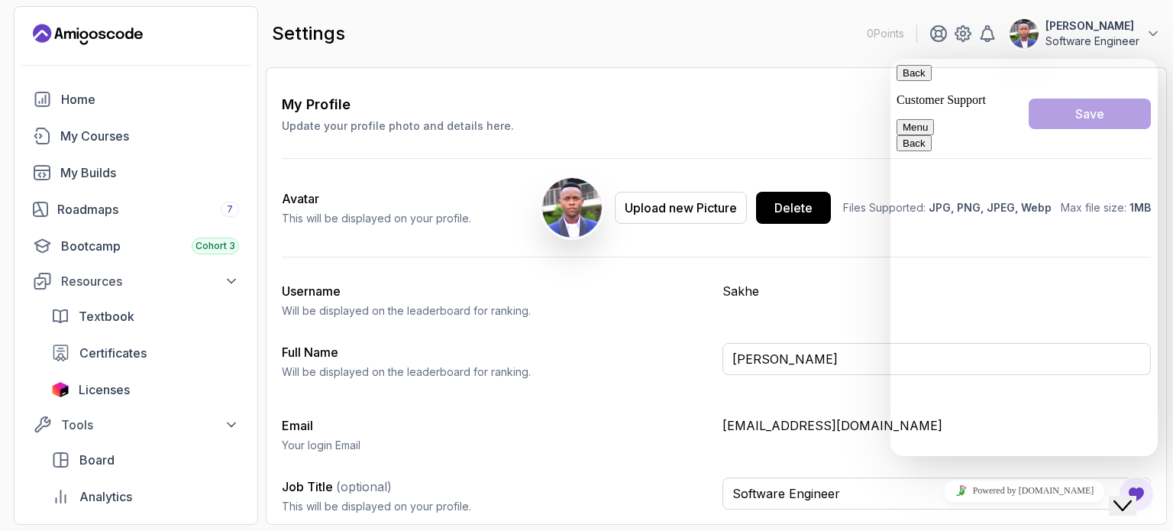
click at [934, 119] on button "Menu" at bounding box center [914, 127] width 37 height 16
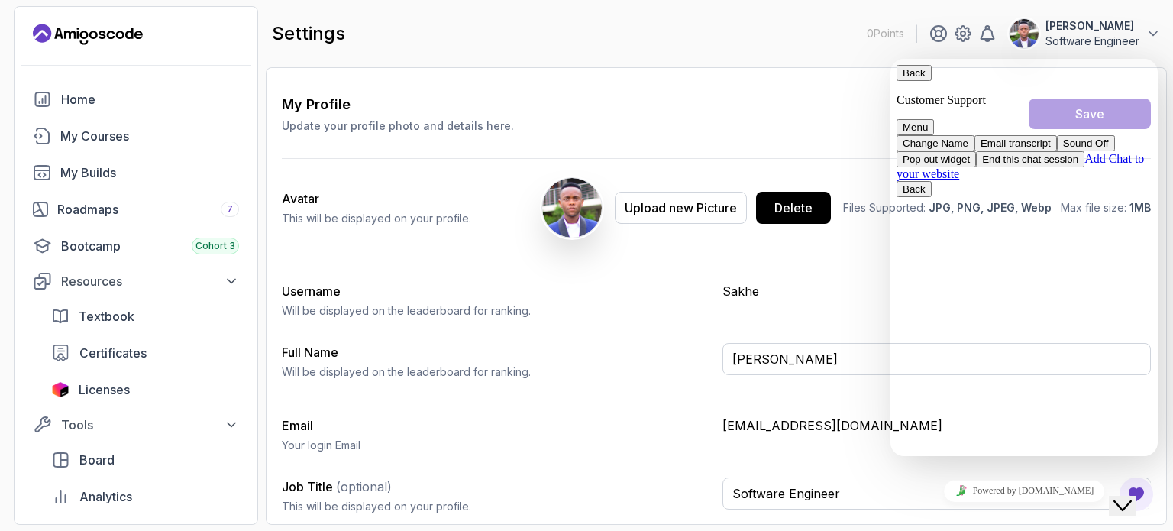
click at [1084, 165] on span "secondary" at bounding box center [1084, 158] width 0 height 13
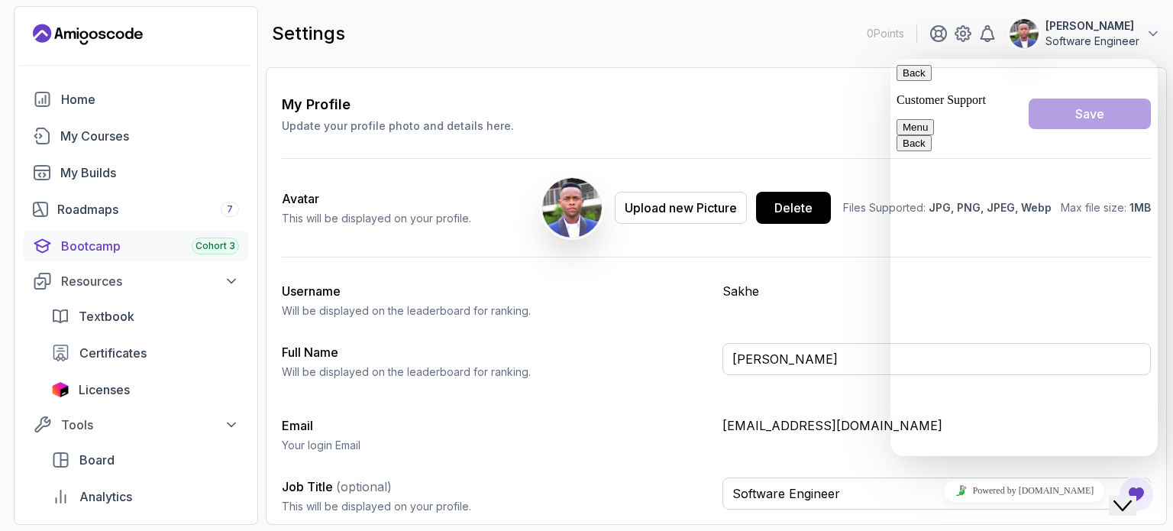
click at [88, 250] on div "Bootcamp Cohort 3" at bounding box center [150, 246] width 178 height 18
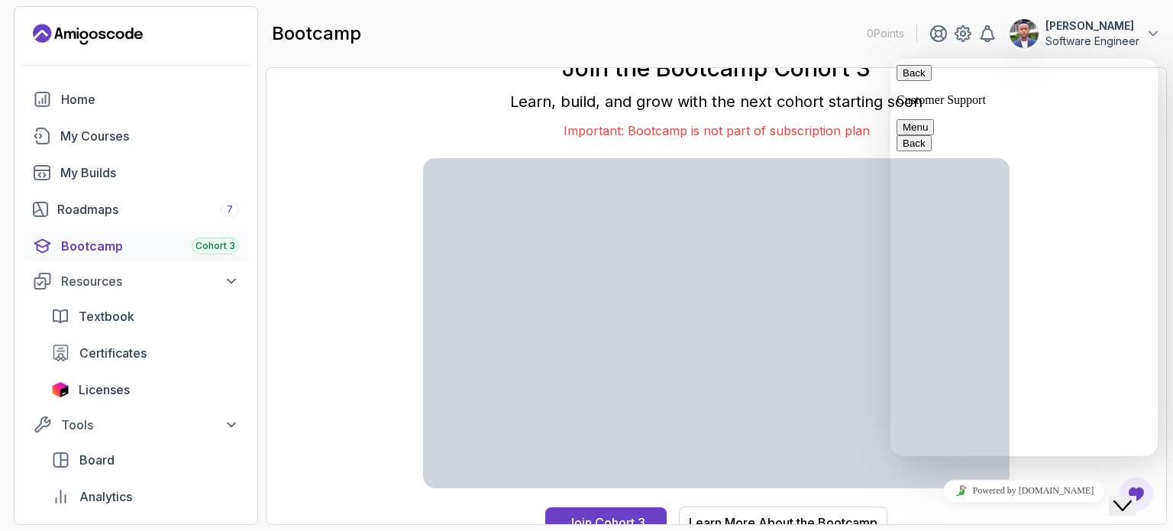
click at [1132, 500] on icon "Close Chat This icon closes the chat window." at bounding box center [1122, 505] width 18 height 18
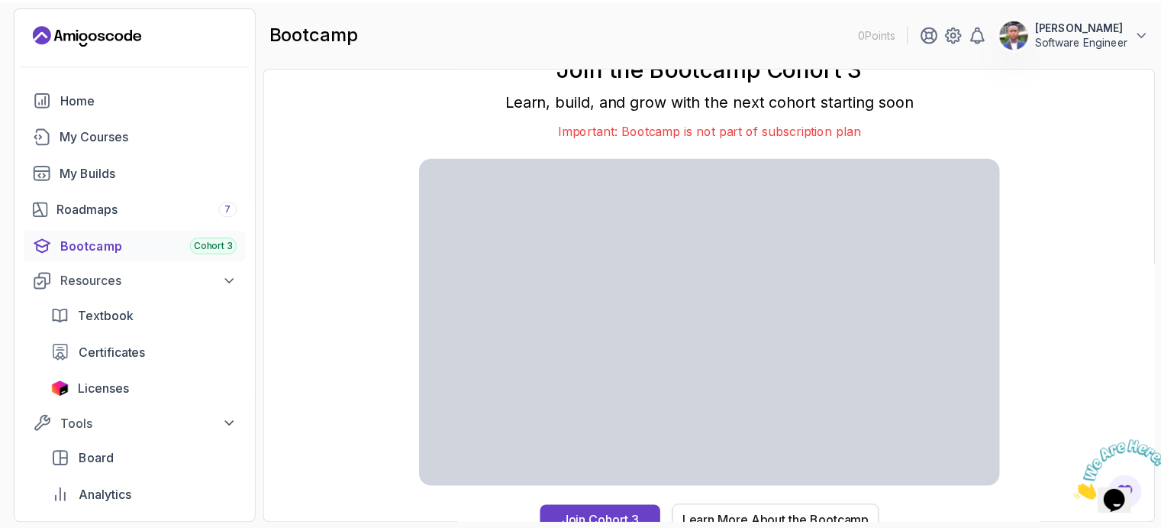
scroll to position [14, 0]
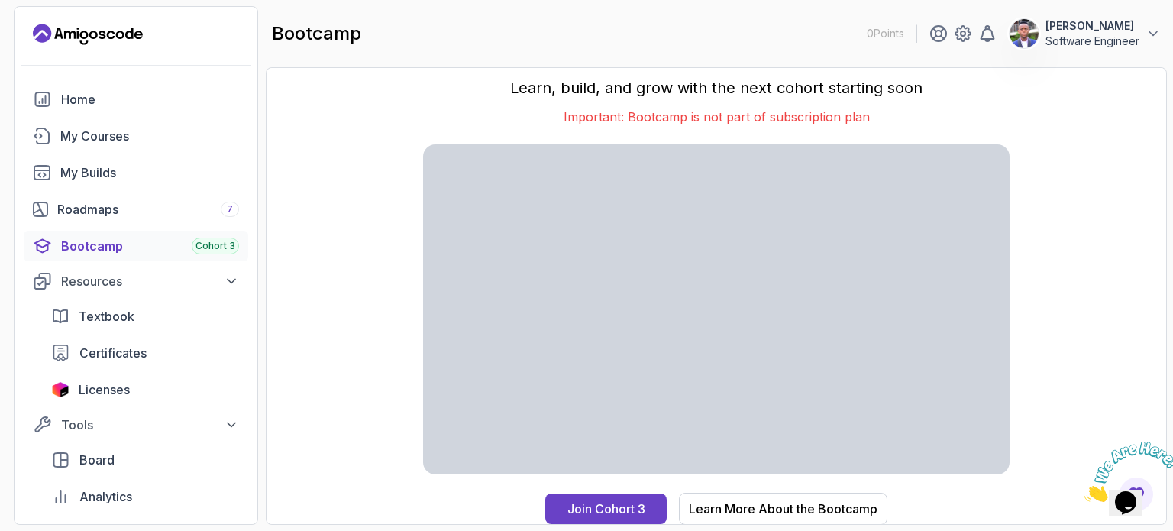
click at [1084, 491] on icon "Close" at bounding box center [1084, 497] width 0 height 13
click at [747, 512] on div "Learn More About the Bootcamp" at bounding box center [783, 508] width 189 height 18
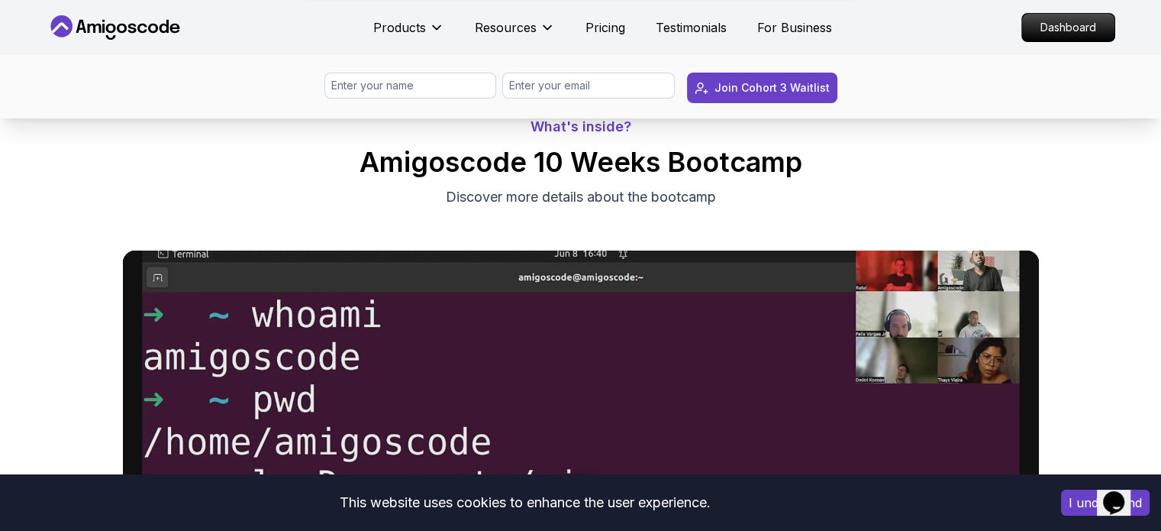
scroll to position [556, 0]
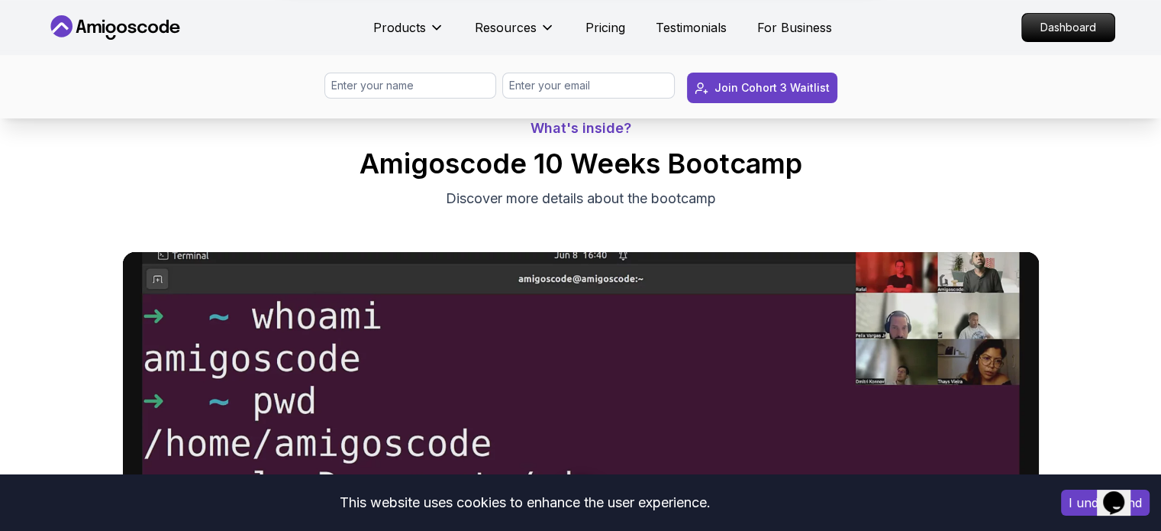
click at [1073, 499] on button "I understand" at bounding box center [1105, 502] width 89 height 26
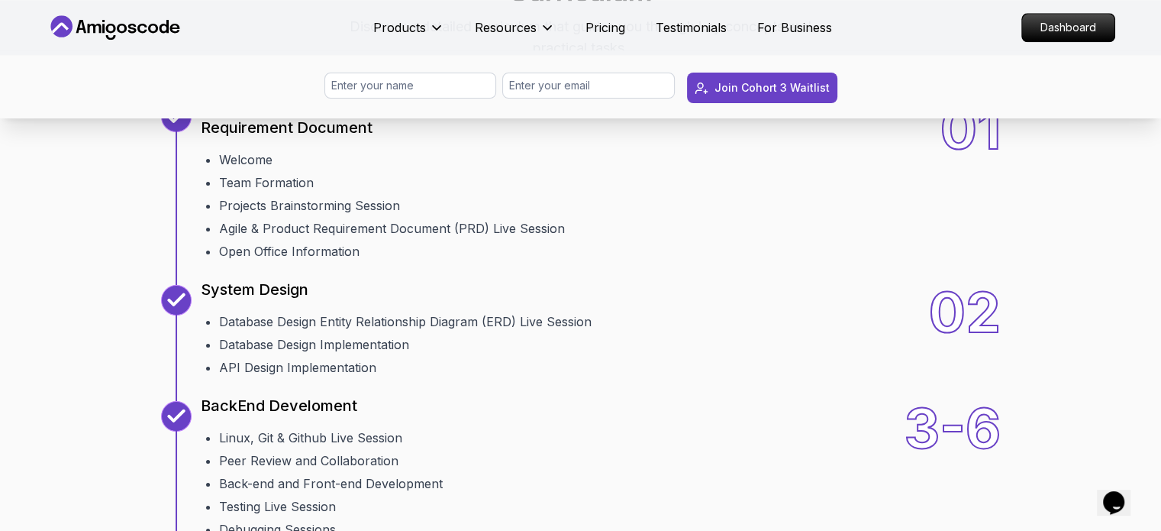
scroll to position [1716, 0]
